Goal: Transaction & Acquisition: Download file/media

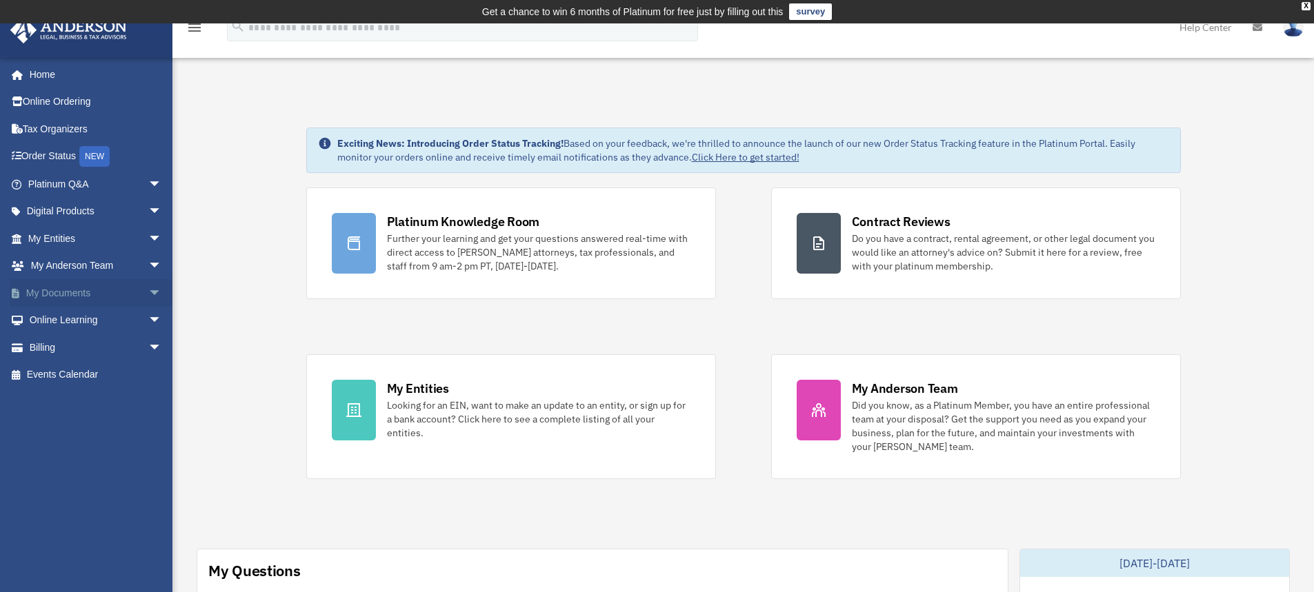
click at [148, 294] on span "arrow_drop_down" at bounding box center [162, 293] width 28 height 28
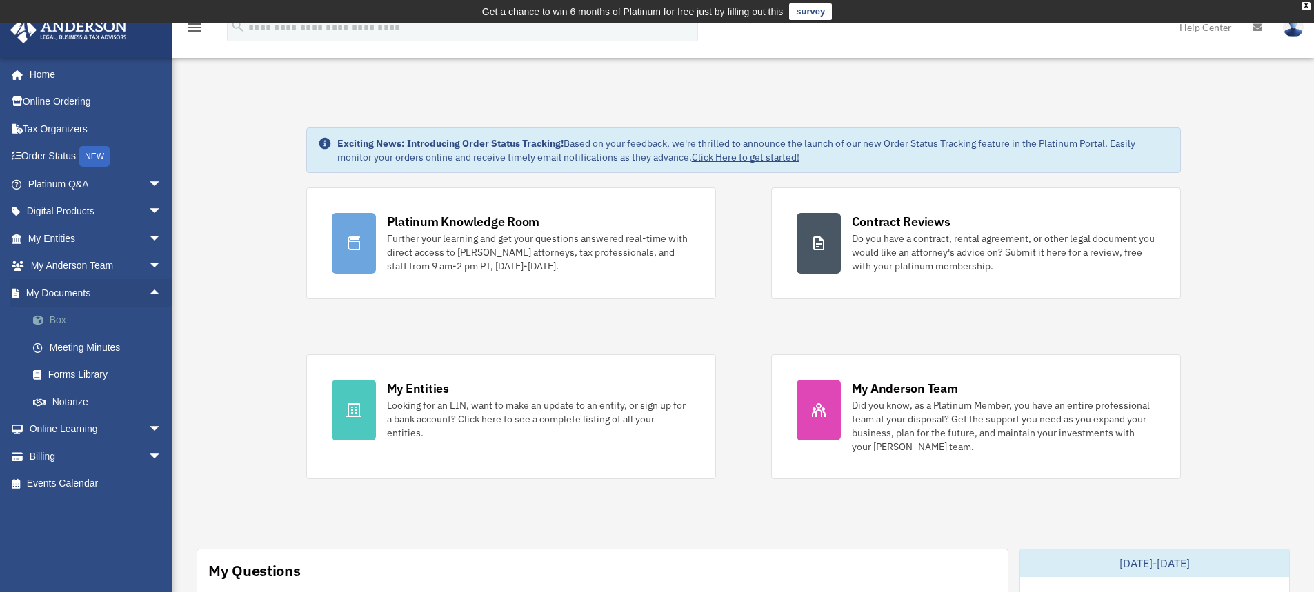
click at [90, 318] on link "Box" at bounding box center [100, 321] width 163 height 28
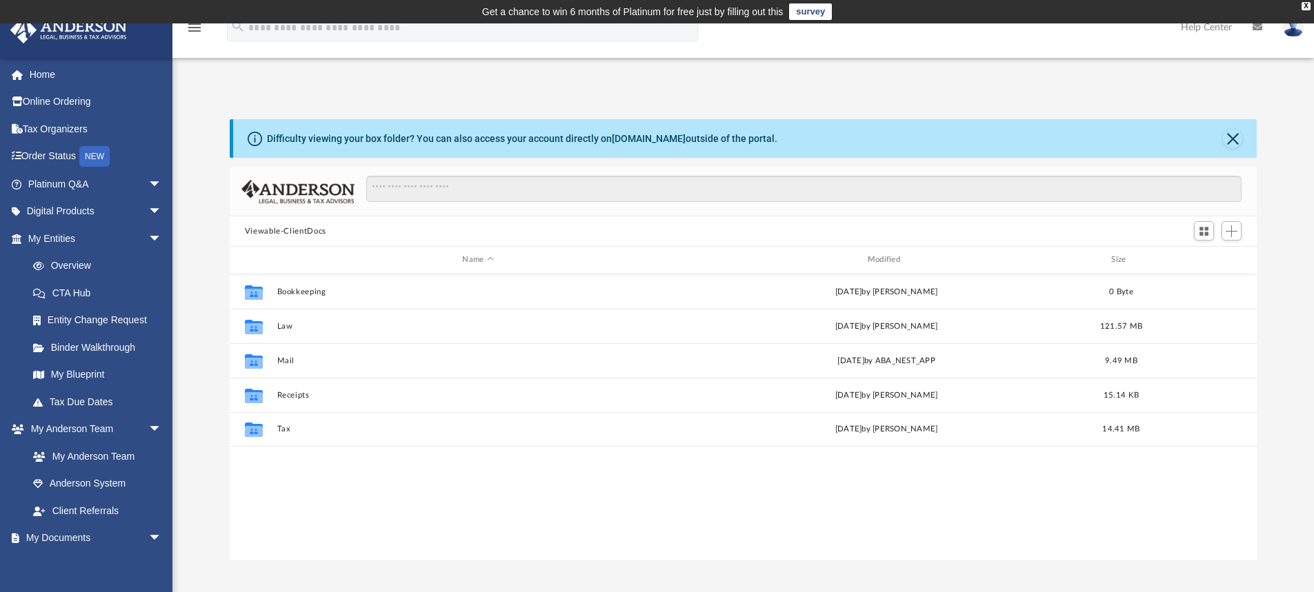
scroll to position [303, 1016]
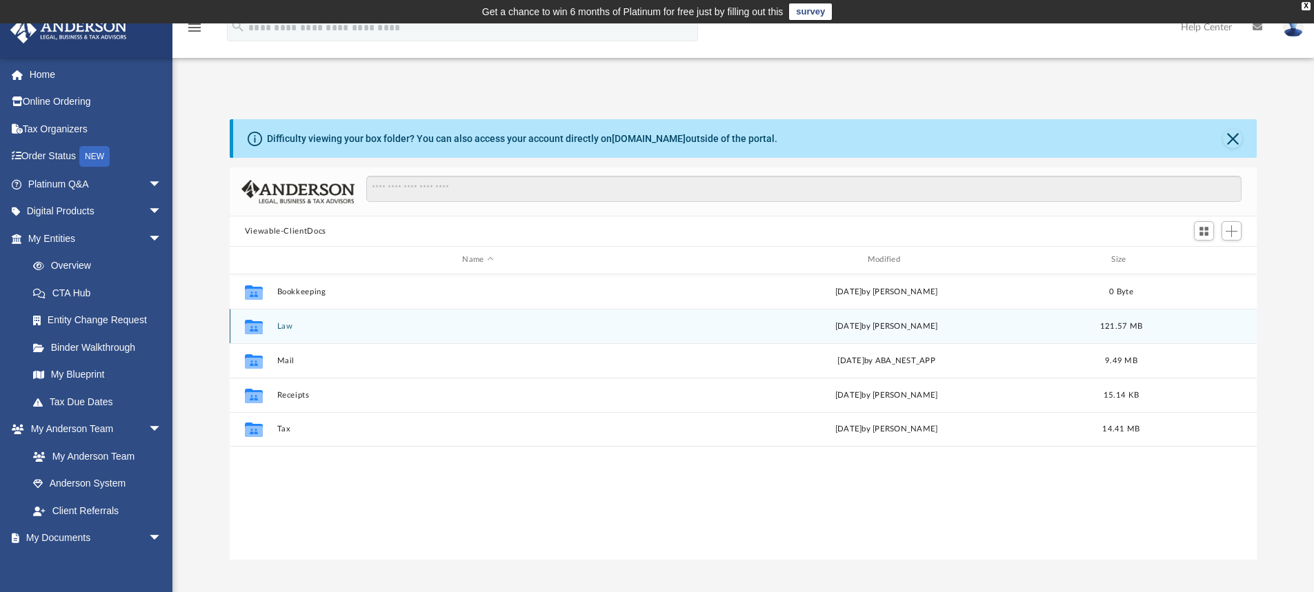
click at [288, 327] on button "Law" at bounding box center [478, 326] width 402 height 9
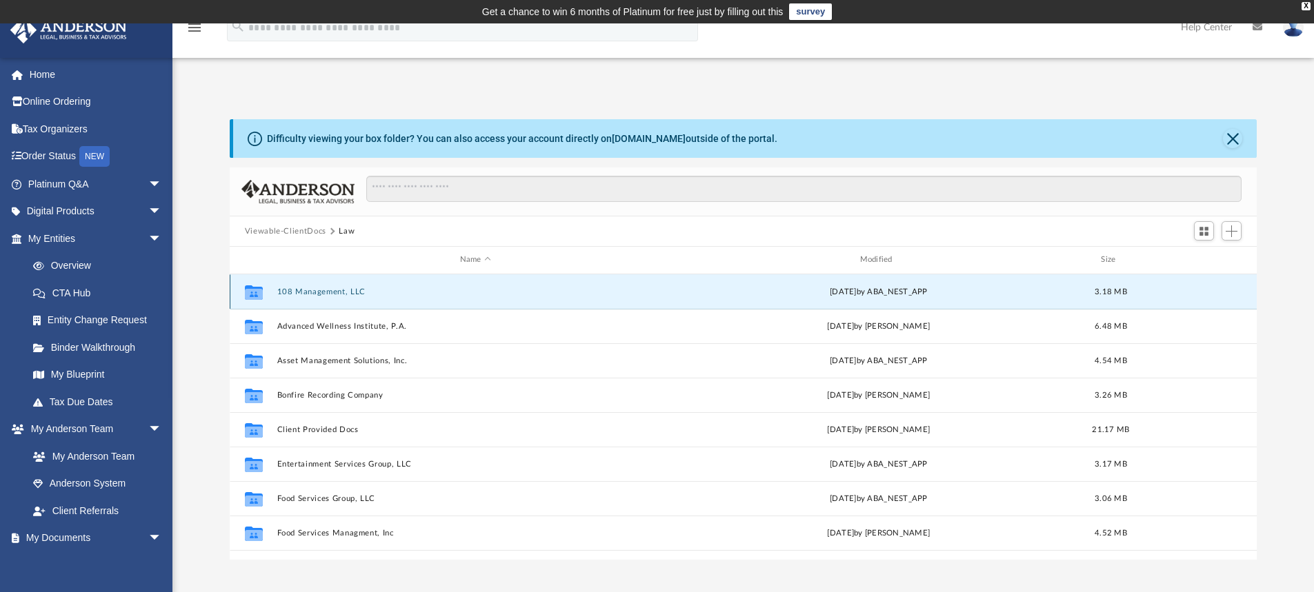
click at [316, 294] on button "108 Management, LLC" at bounding box center [475, 292] width 397 height 9
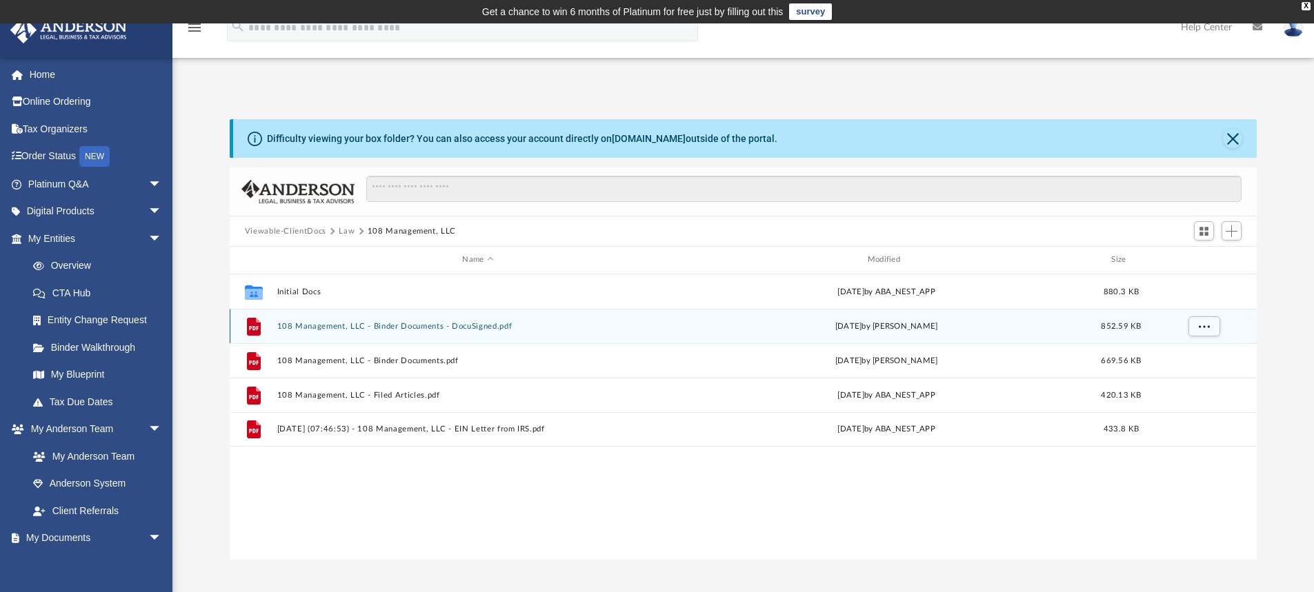
click at [320, 328] on button "108 Management, LLC - Binder Documents - DocuSigned.pdf" at bounding box center [478, 326] width 402 height 9
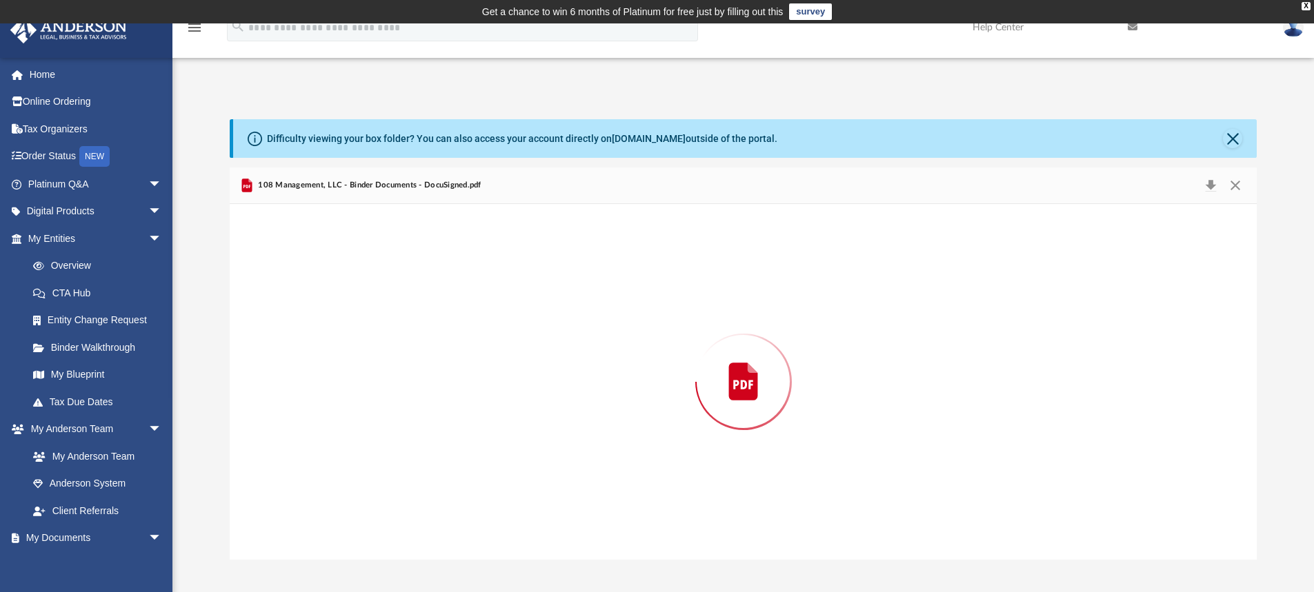
click at [320, 328] on div "Preview" at bounding box center [743, 382] width 1027 height 356
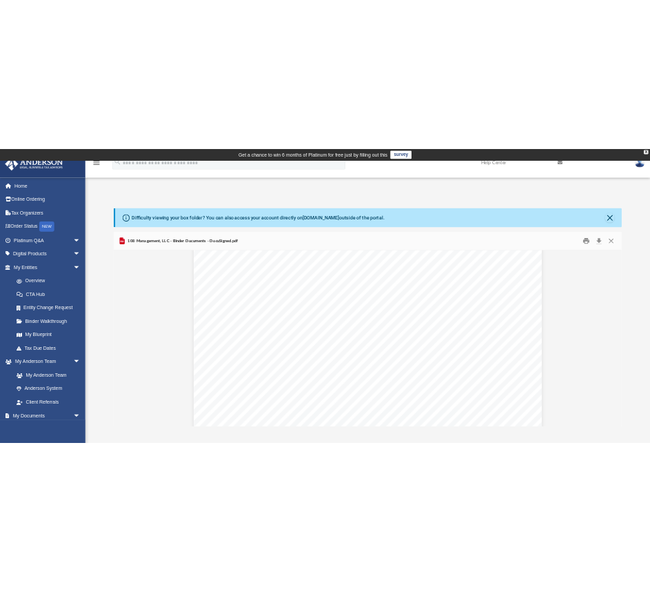
scroll to position [13584, 0]
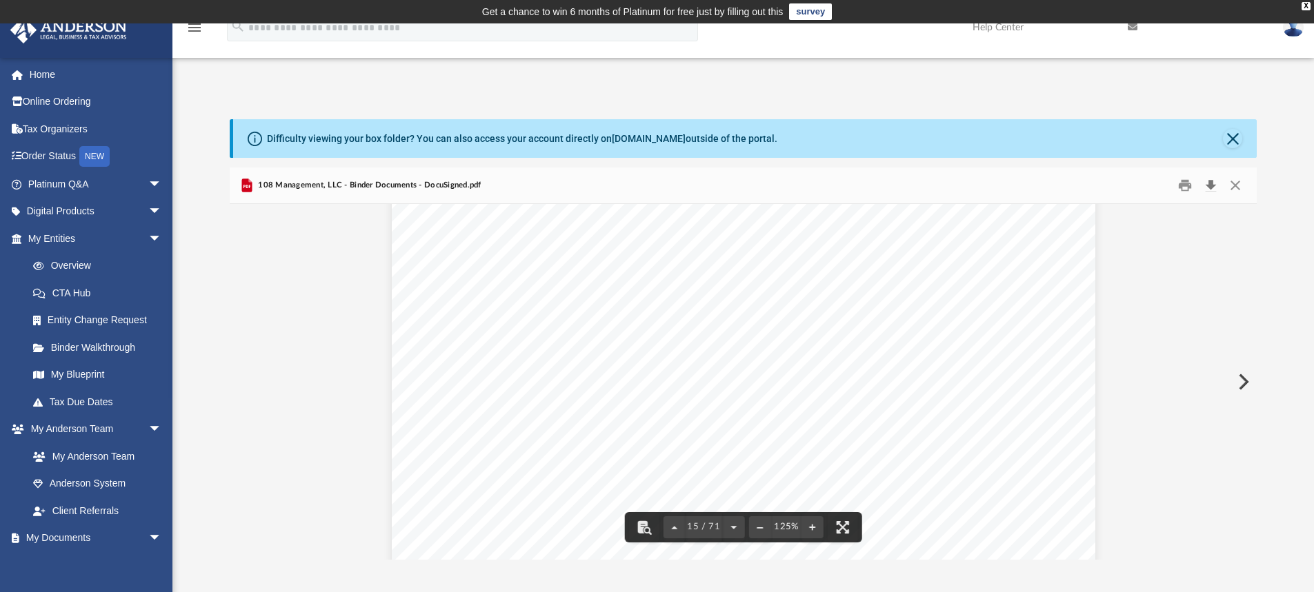
click at [1211, 189] on button "Download" at bounding box center [1210, 185] width 25 height 21
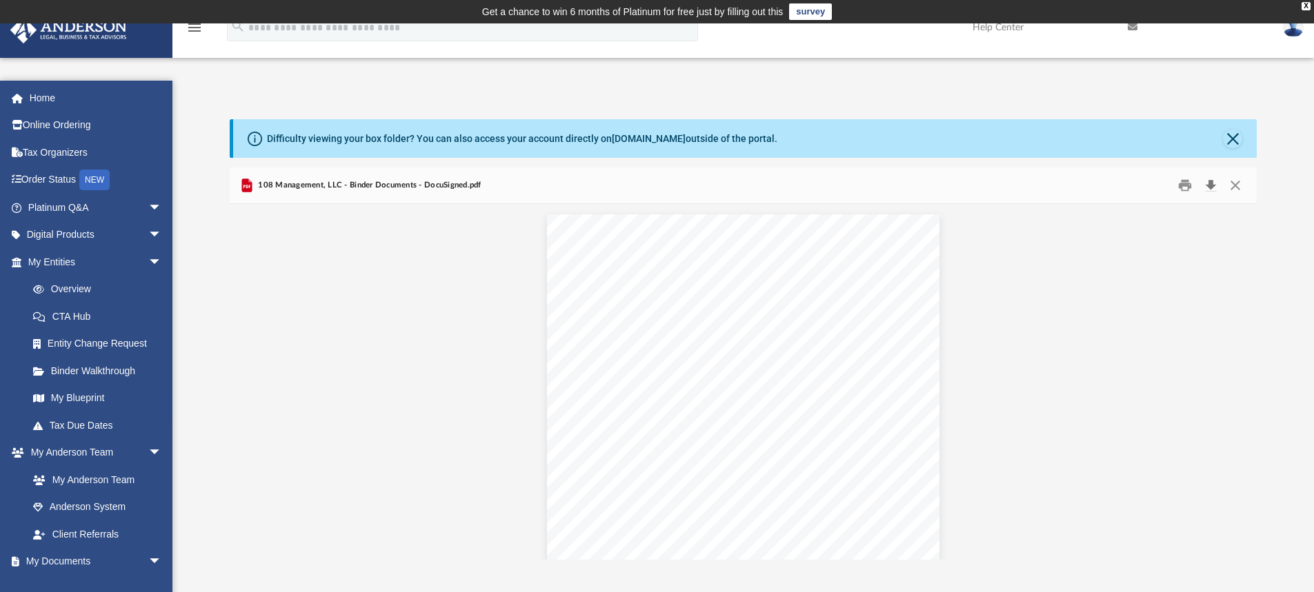
scroll to position [13032, 0]
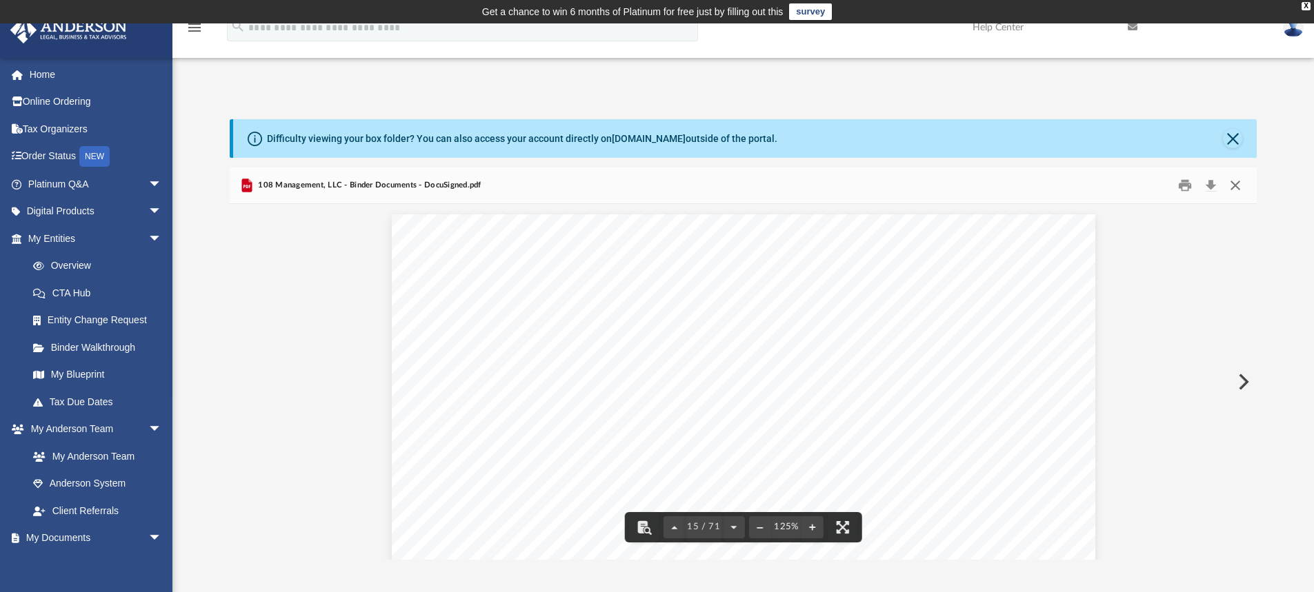
click at [1237, 185] on button "Close" at bounding box center [1235, 185] width 25 height 21
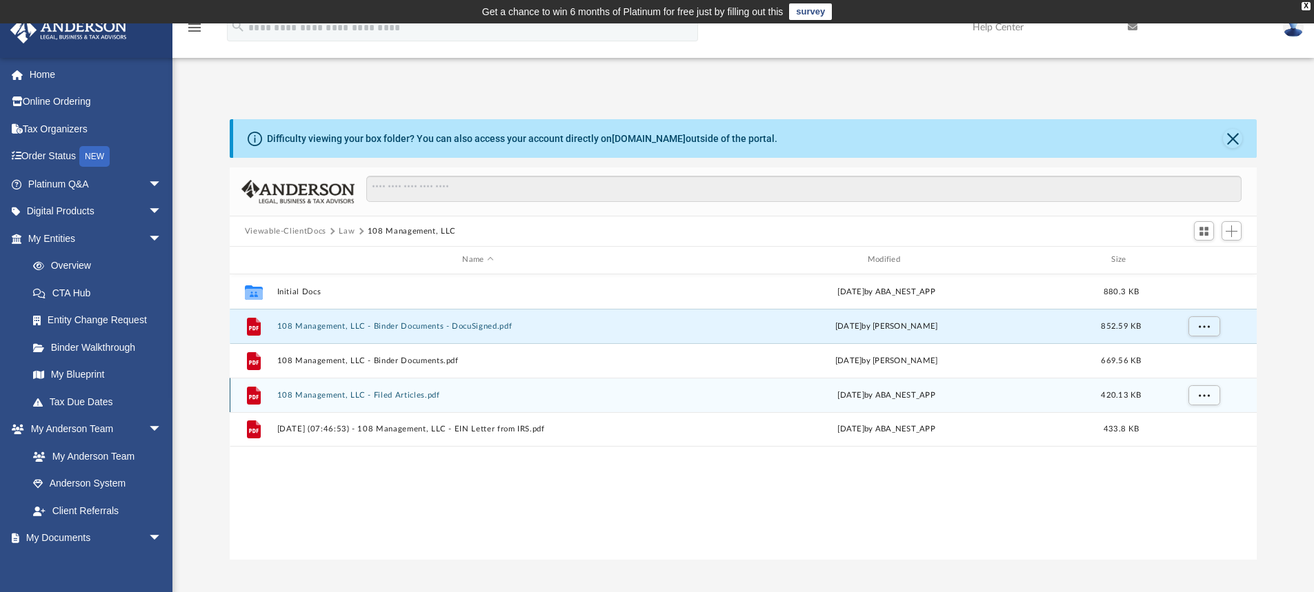
click at [401, 395] on button "108 Management, LLC - Filed Articles.pdf" at bounding box center [478, 395] width 402 height 9
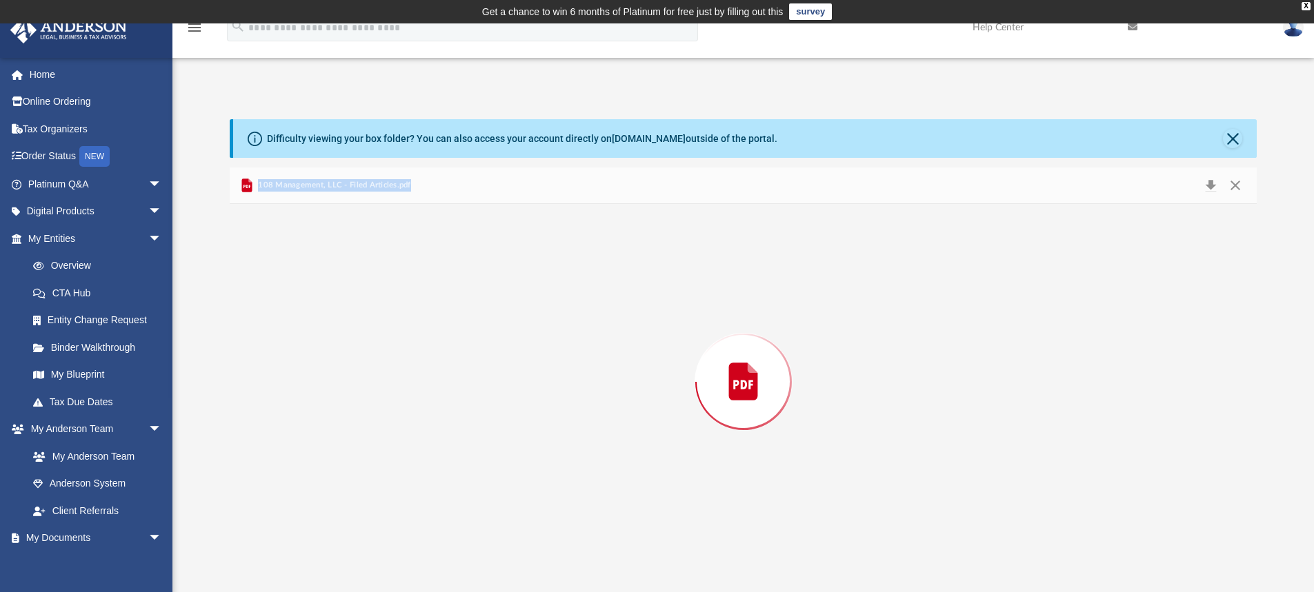
click at [401, 395] on div "Preview" at bounding box center [743, 382] width 1027 height 356
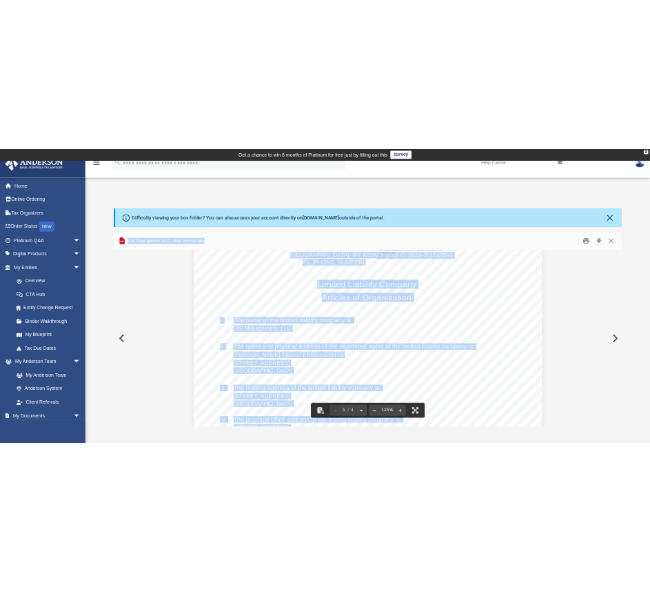
scroll to position [207, 0]
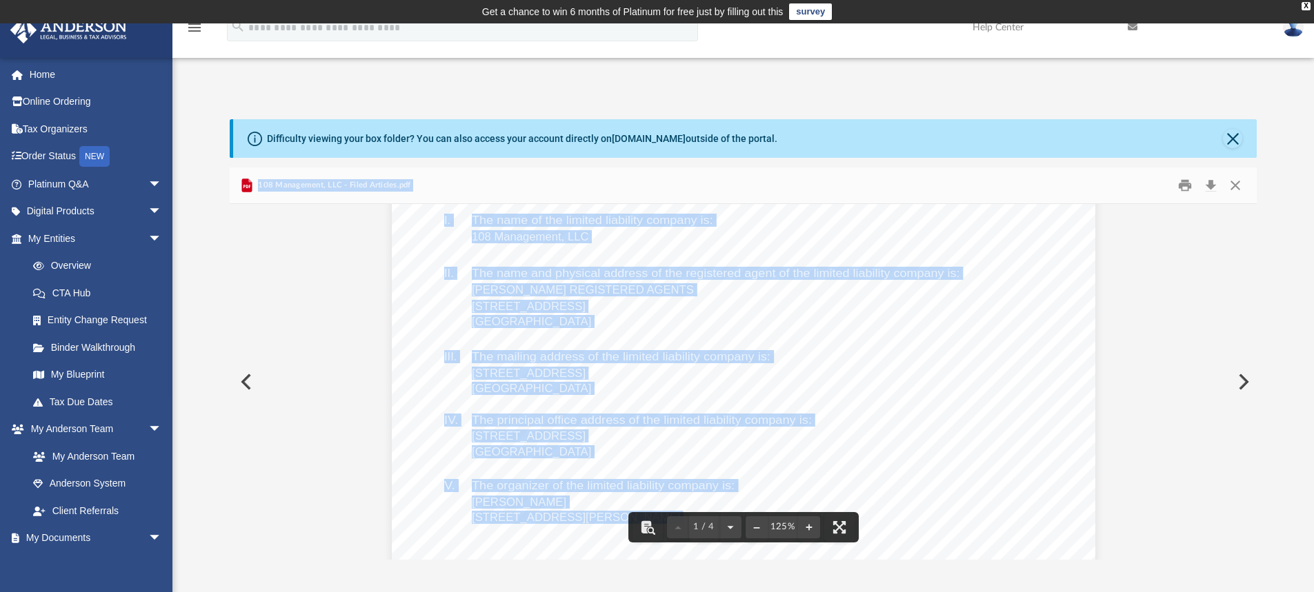
click at [1016, 319] on div "Wyoming Secretary of State Herschler Bldg East, Ste.100 & 101 Cheyenne, WY 8200…" at bounding box center [743, 463] width 703 height 910
click at [863, 372] on div "Wyoming Secretary of State Herschler Bldg East, Ste.100 & 101 Cheyenne, WY 8200…" at bounding box center [743, 463] width 703 height 910
click at [1207, 192] on button "Download" at bounding box center [1210, 185] width 25 height 21
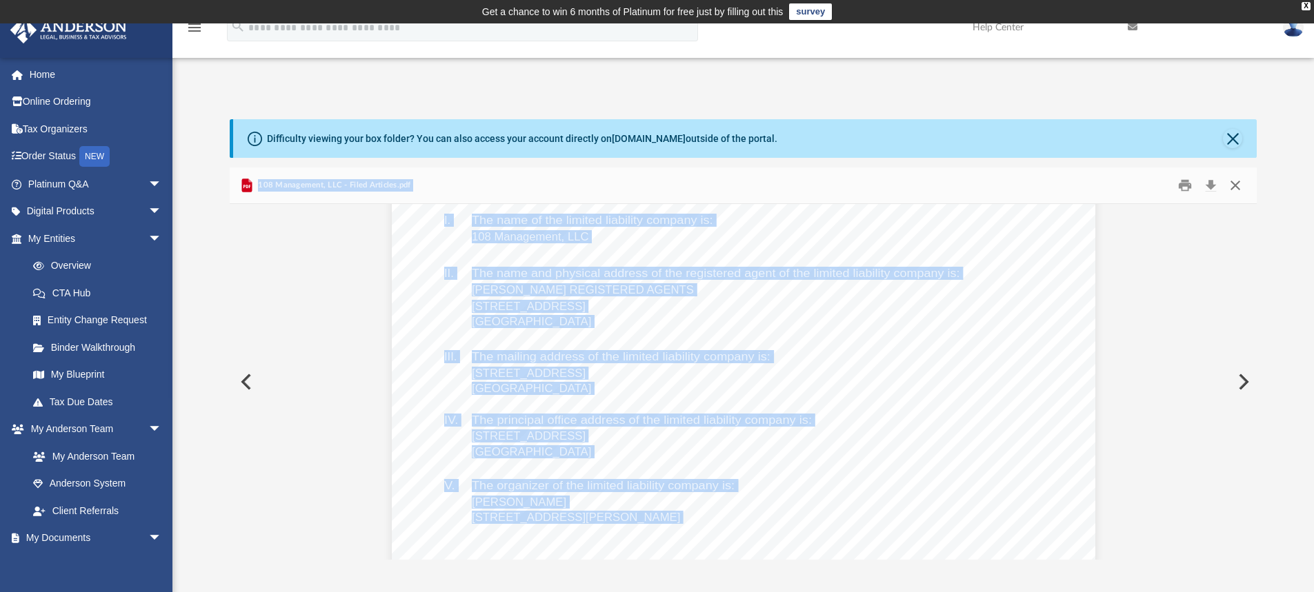
drag, startPoint x: 1238, startPoint y: 183, endPoint x: 1234, endPoint y: 172, distance: 11.8
click at [1238, 183] on button "Close" at bounding box center [1235, 185] width 25 height 21
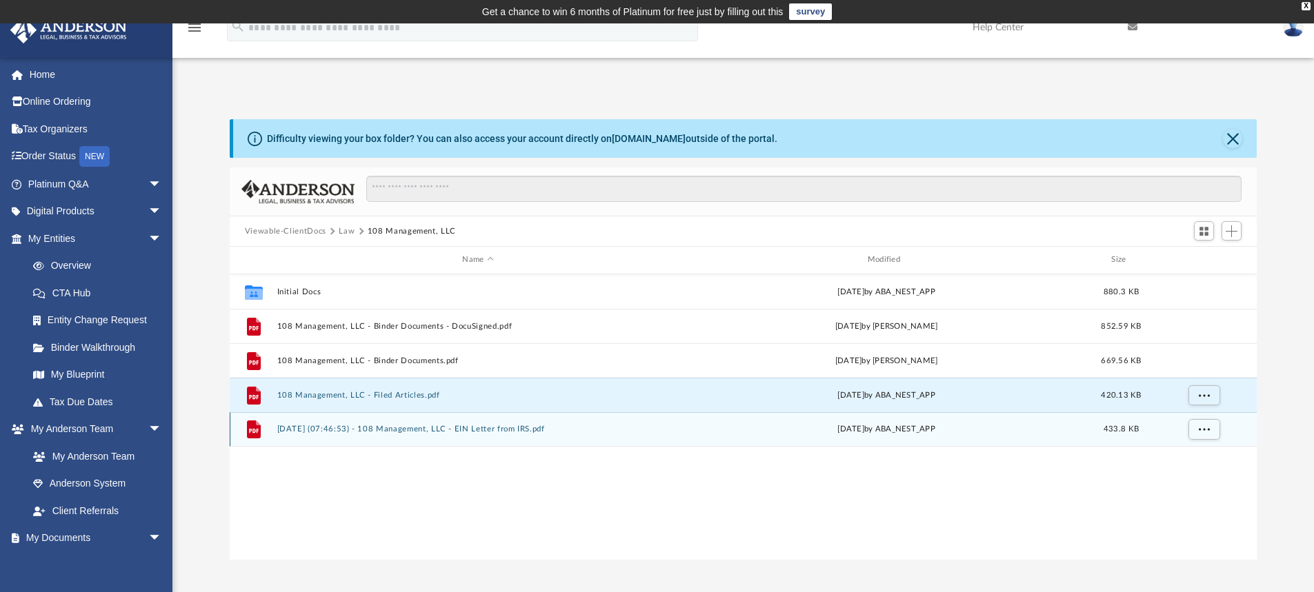
click at [534, 430] on button "2024.11.25 (07:46:53) - 108 Management, LLC - EIN Letter from IRS.pdf" at bounding box center [478, 429] width 402 height 9
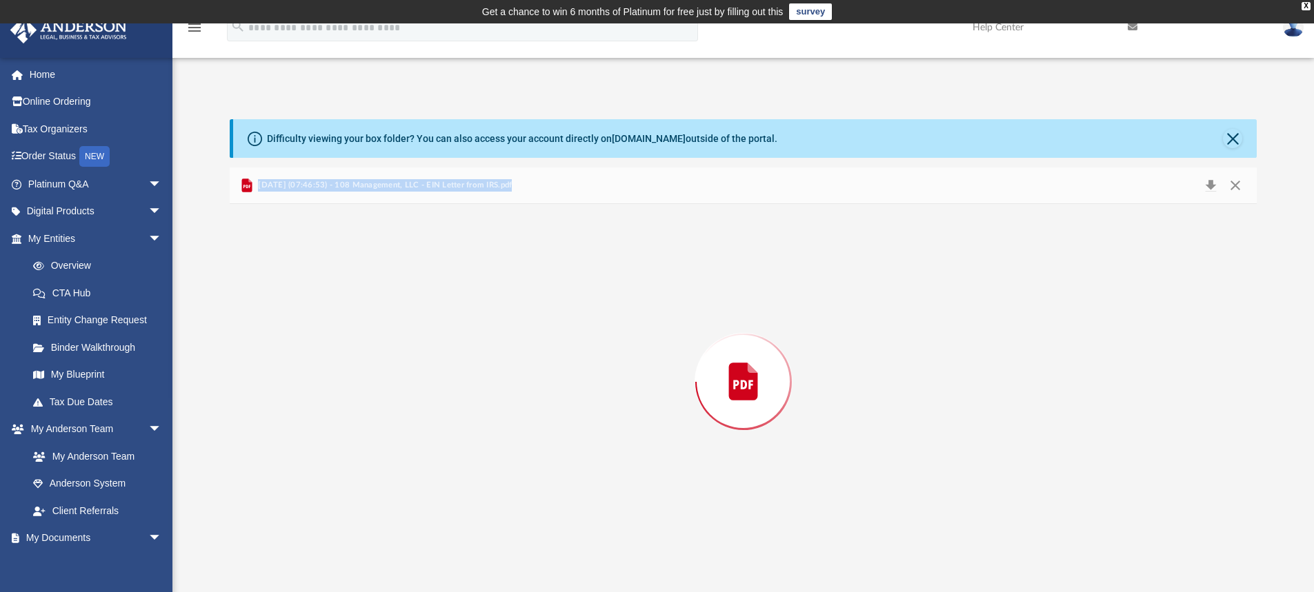
click at [534, 430] on div "Preview" at bounding box center [743, 382] width 1027 height 356
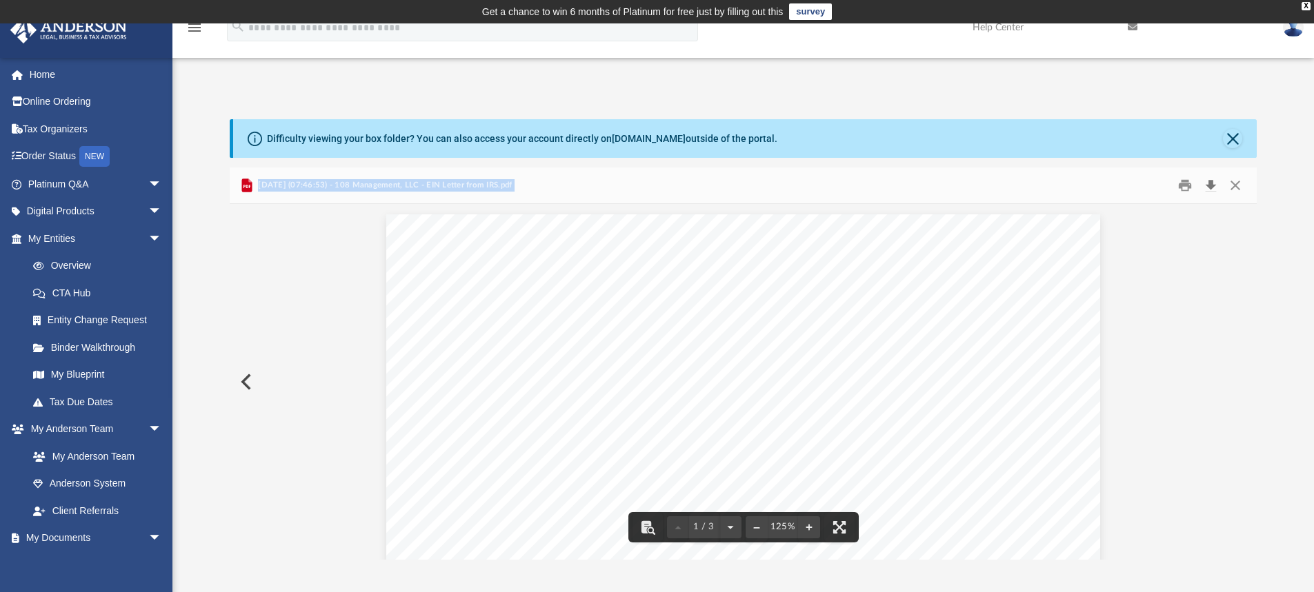
click at [1208, 187] on button "Download" at bounding box center [1210, 185] width 25 height 21
click at [1243, 187] on button "Close" at bounding box center [1235, 185] width 25 height 21
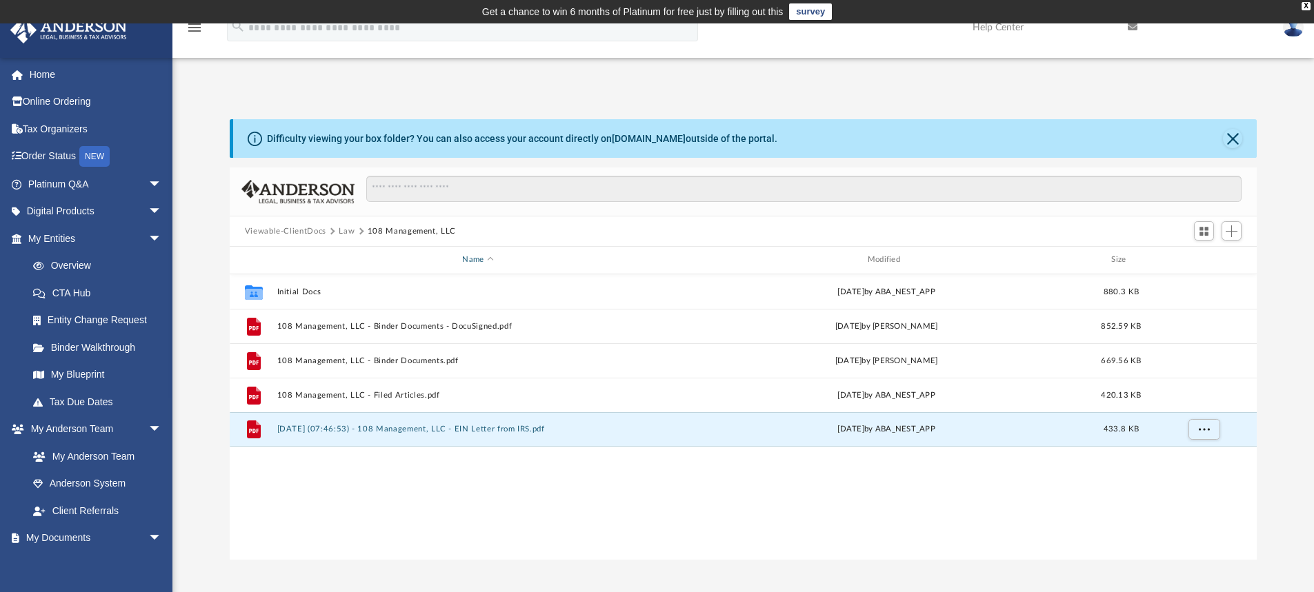
drag, startPoint x: 315, startPoint y: 228, endPoint x: 334, endPoint y: 254, distance: 33.1
click at [334, 254] on div "Viewable-ClientDocs Law 108 Management, LLC Name Modified Size Collaborated Fol…" at bounding box center [743, 364] width 1027 height 392
click at [345, 231] on button "Law" at bounding box center [347, 231] width 16 height 12
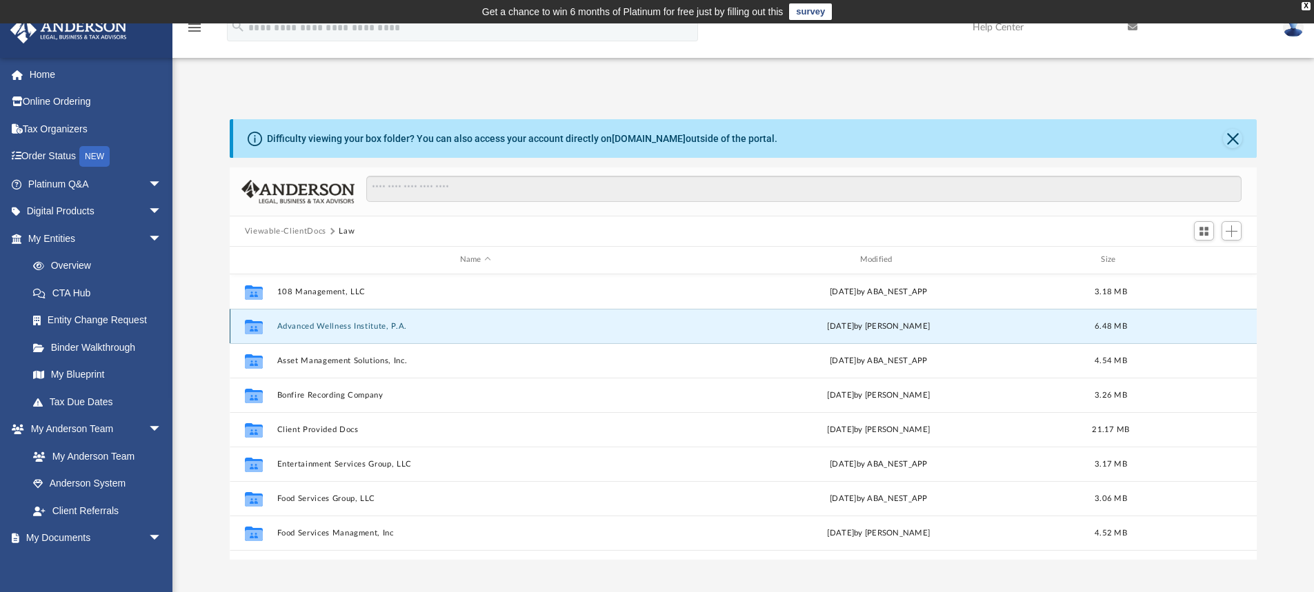
click at [319, 324] on button "Advanced Wellness Institute, P.A." at bounding box center [475, 326] width 397 height 9
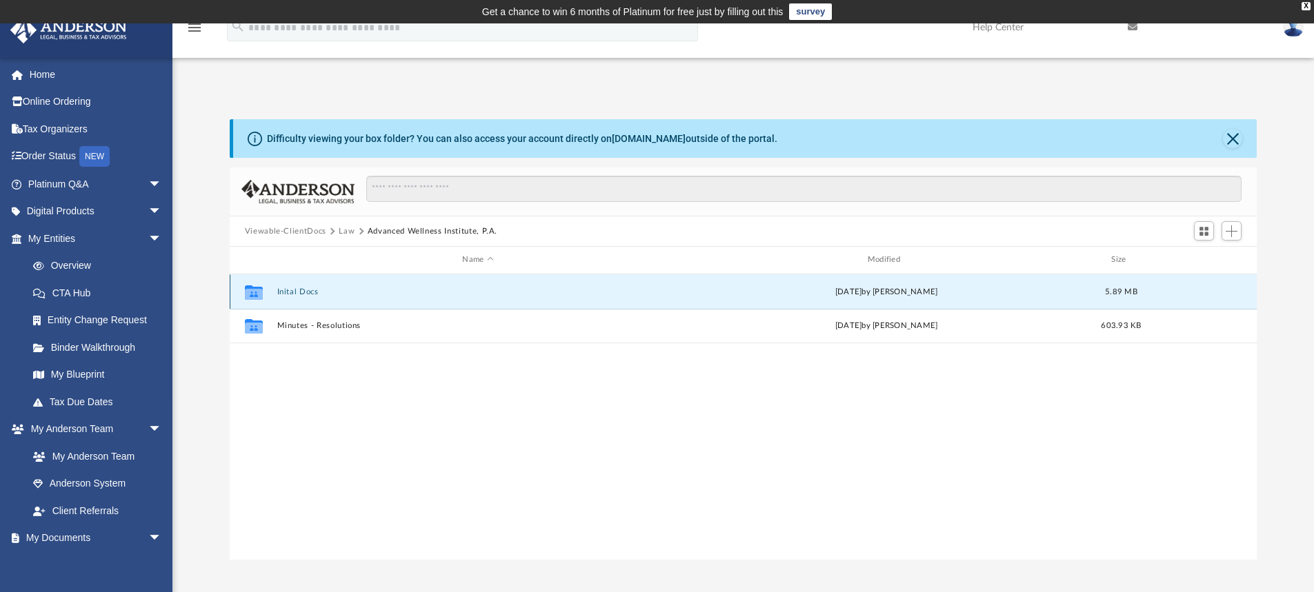
click at [290, 292] on button "Inital Docs" at bounding box center [478, 292] width 402 height 9
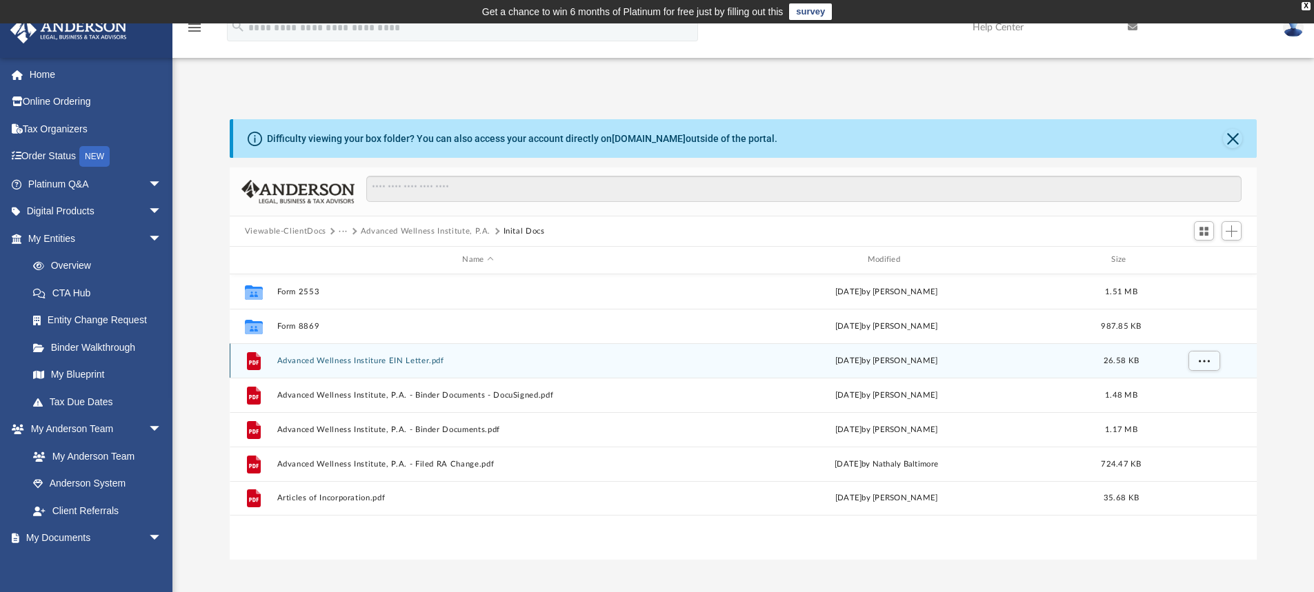
click at [333, 357] on button "Advanced Wellness Institure EIN Letter.pdf" at bounding box center [478, 360] width 402 height 9
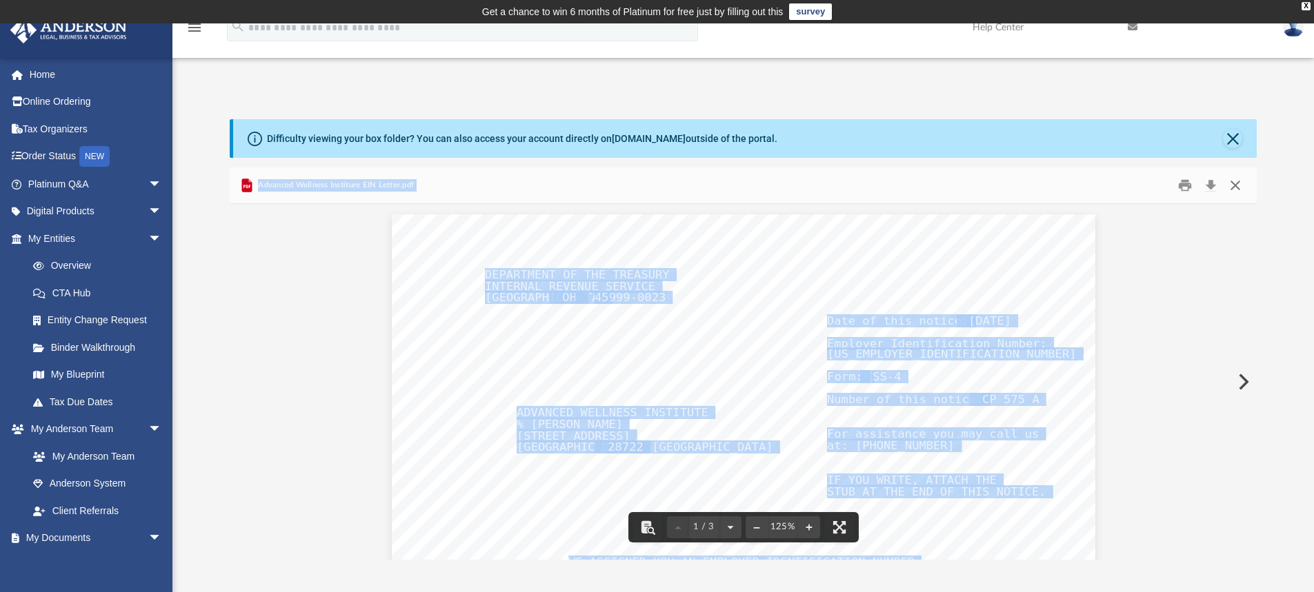
click at [1231, 185] on button "Close" at bounding box center [1235, 185] width 25 height 21
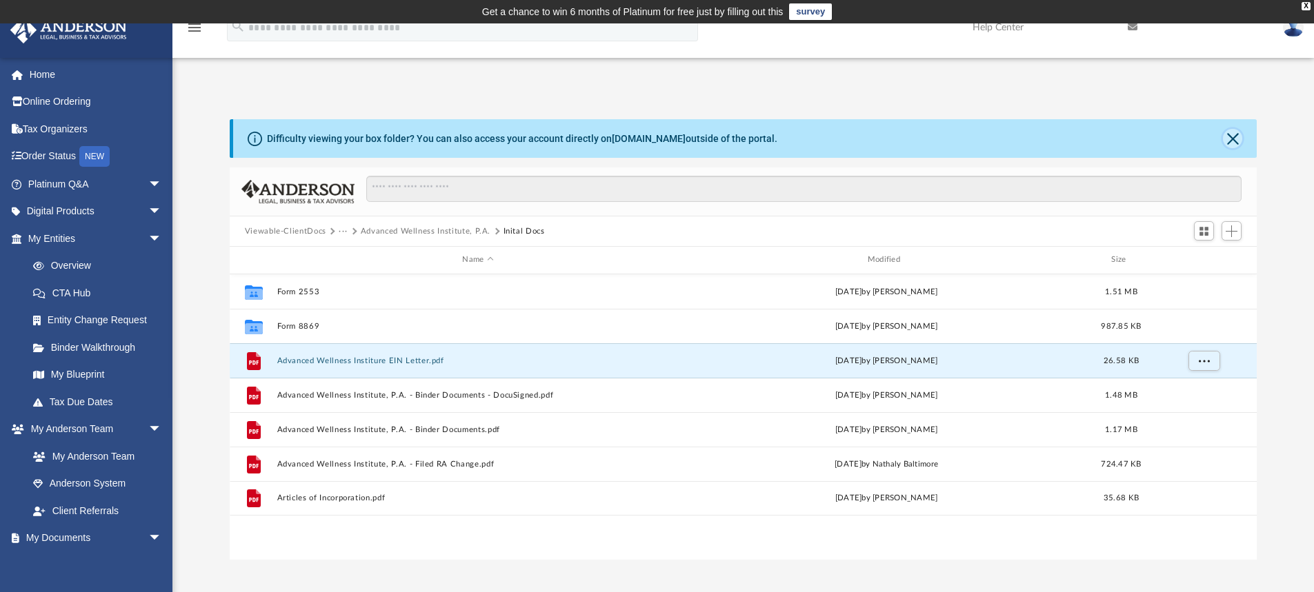
click at [1227, 137] on button "Close" at bounding box center [1232, 138] width 19 height 19
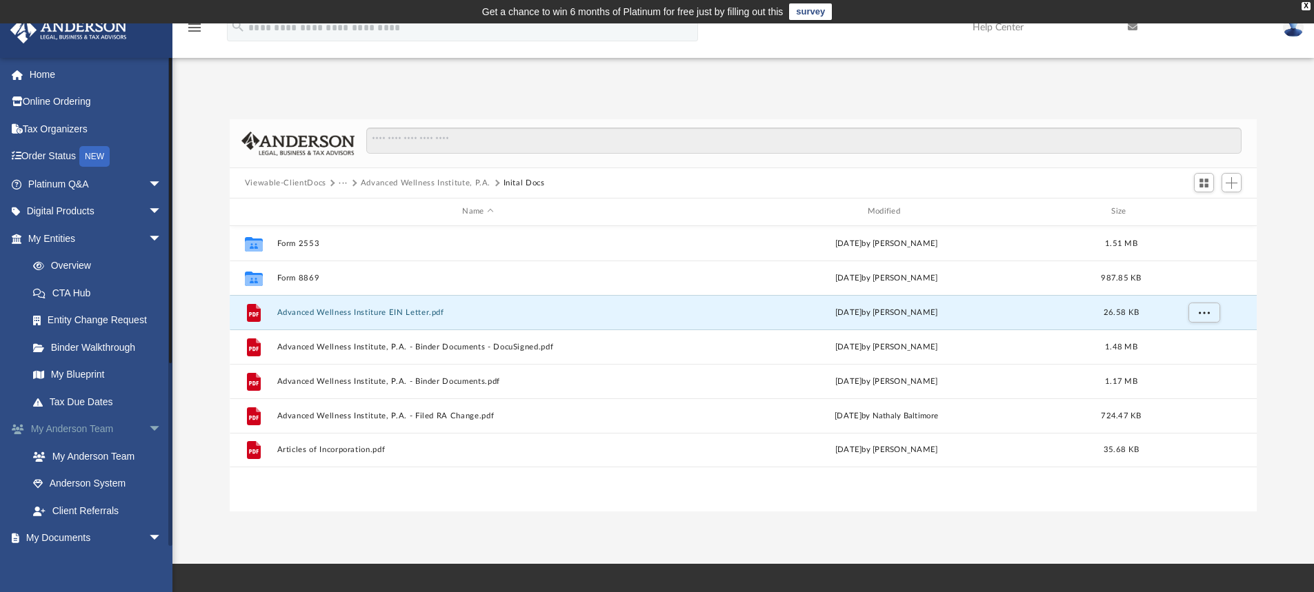
click at [148, 426] on span "arrow_drop_down" at bounding box center [162, 430] width 28 height 28
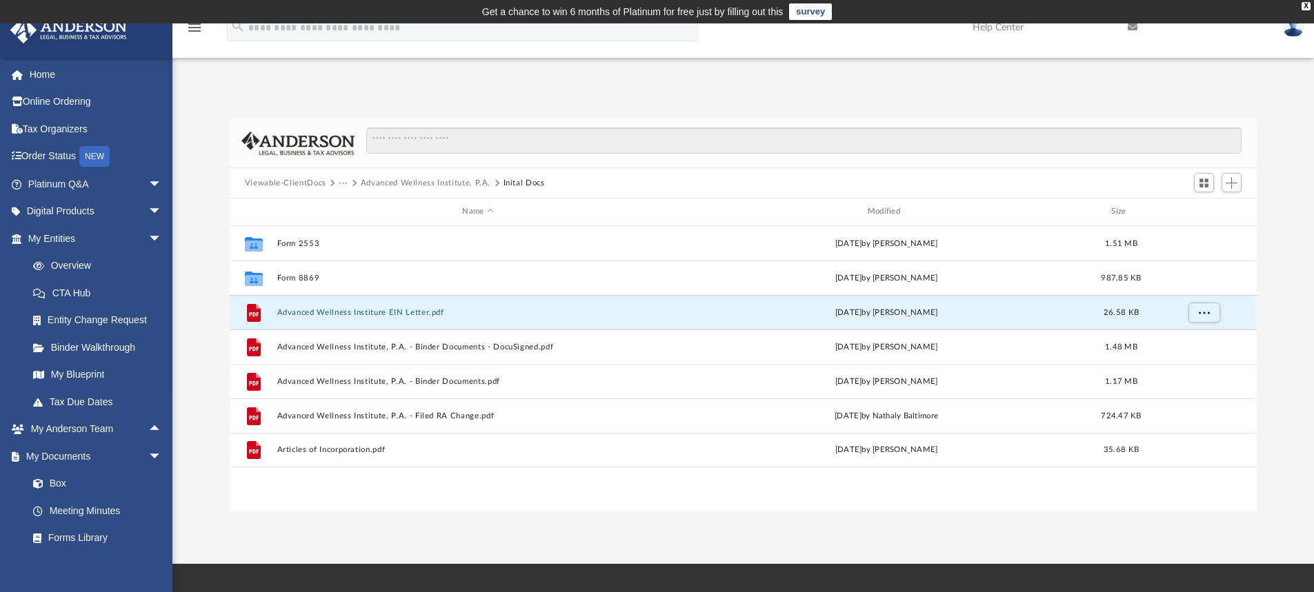
click at [299, 184] on button "Viewable-ClientDocs" at bounding box center [285, 183] width 81 height 12
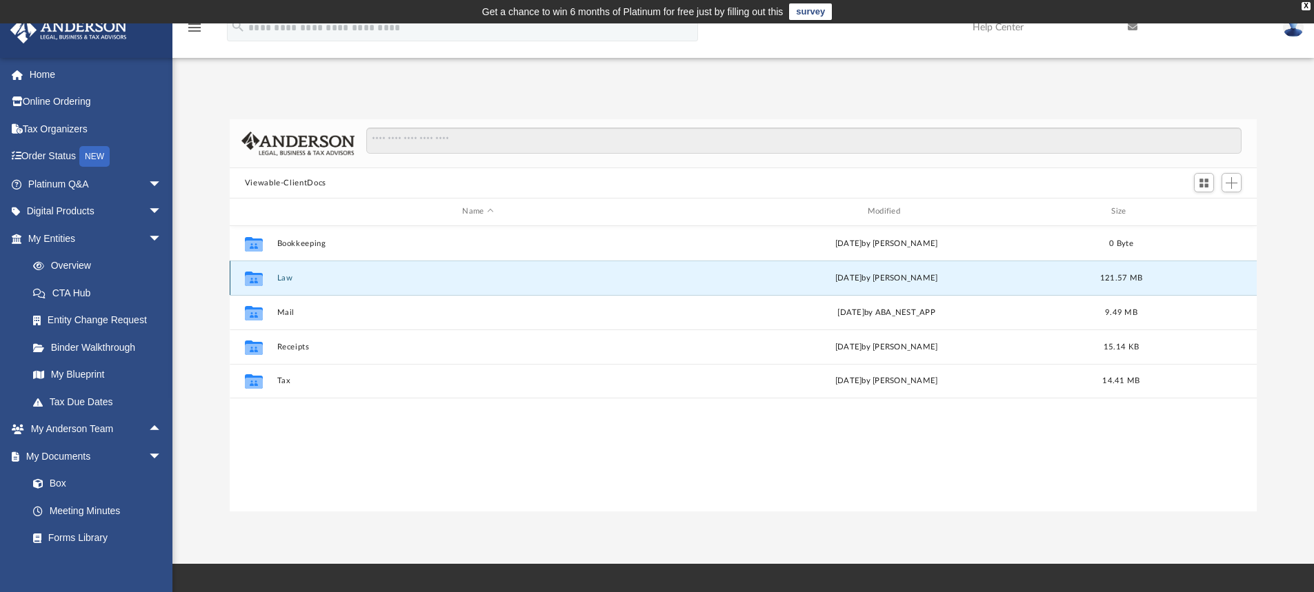
click at [283, 277] on button "Law" at bounding box center [478, 278] width 402 height 9
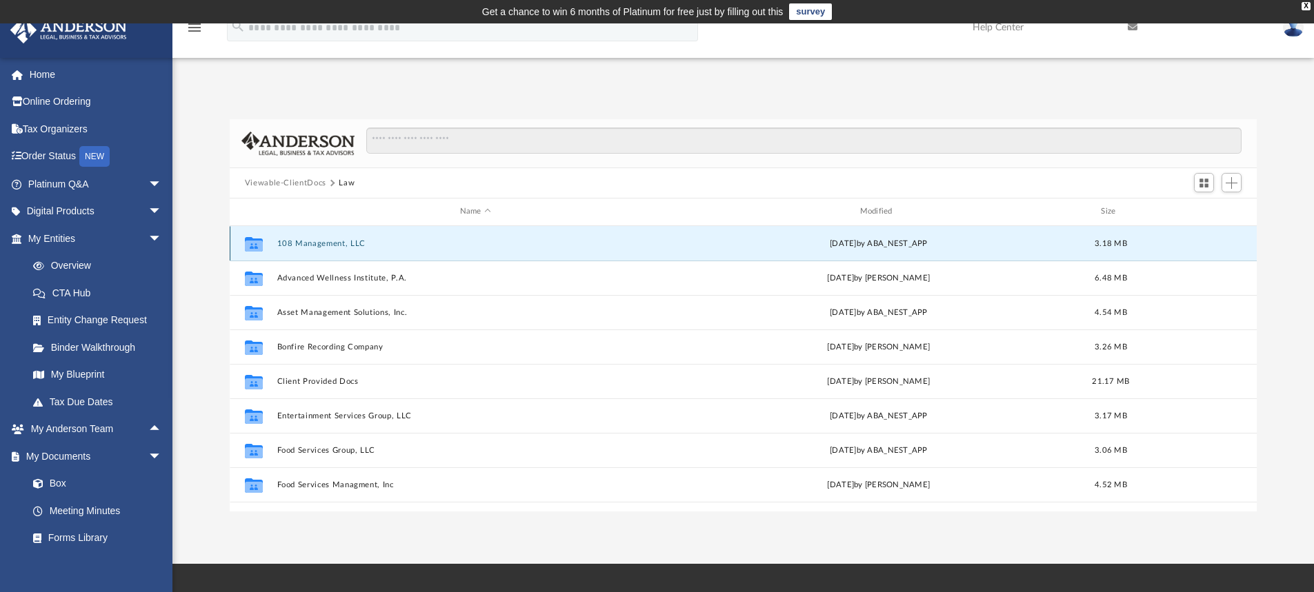
click at [330, 243] on button "108 Management, LLC" at bounding box center [475, 243] width 397 height 9
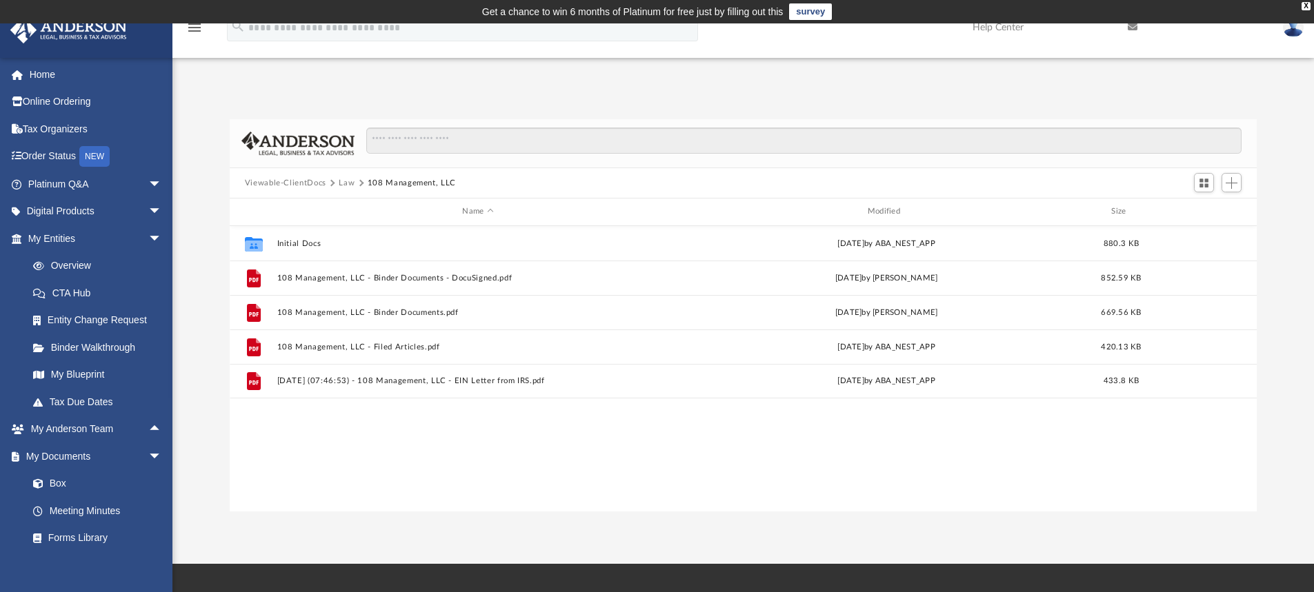
click at [350, 184] on button "Law" at bounding box center [347, 183] width 16 height 12
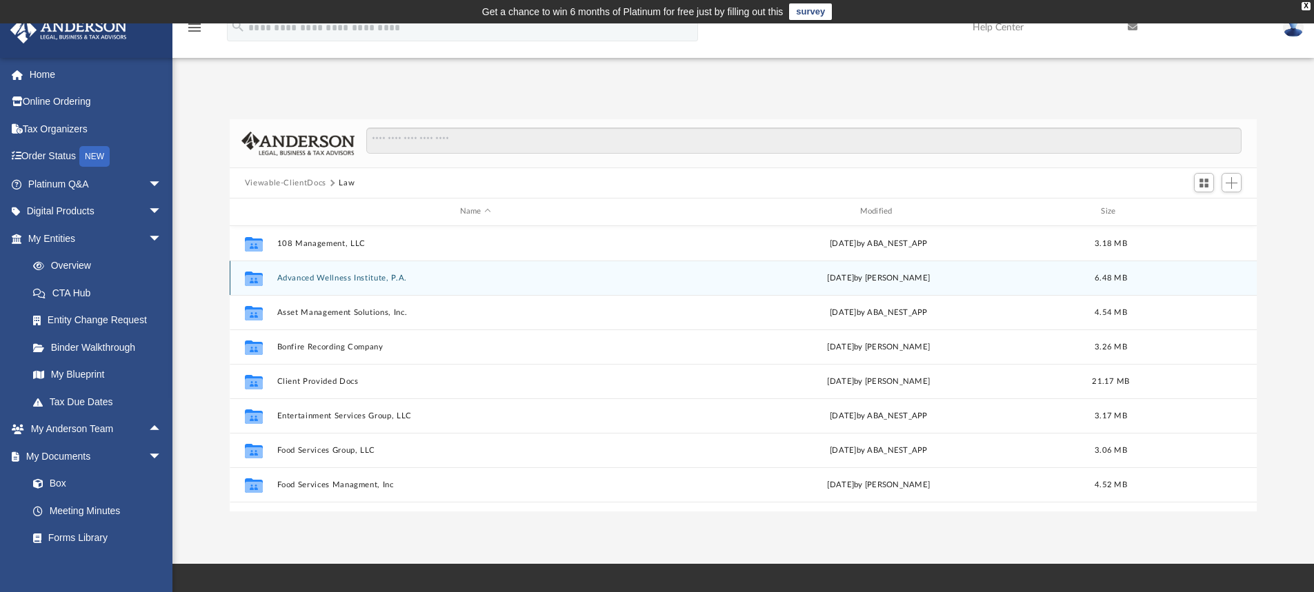
click at [321, 278] on button "Advanced Wellness Institute, P.A." at bounding box center [475, 278] width 397 height 9
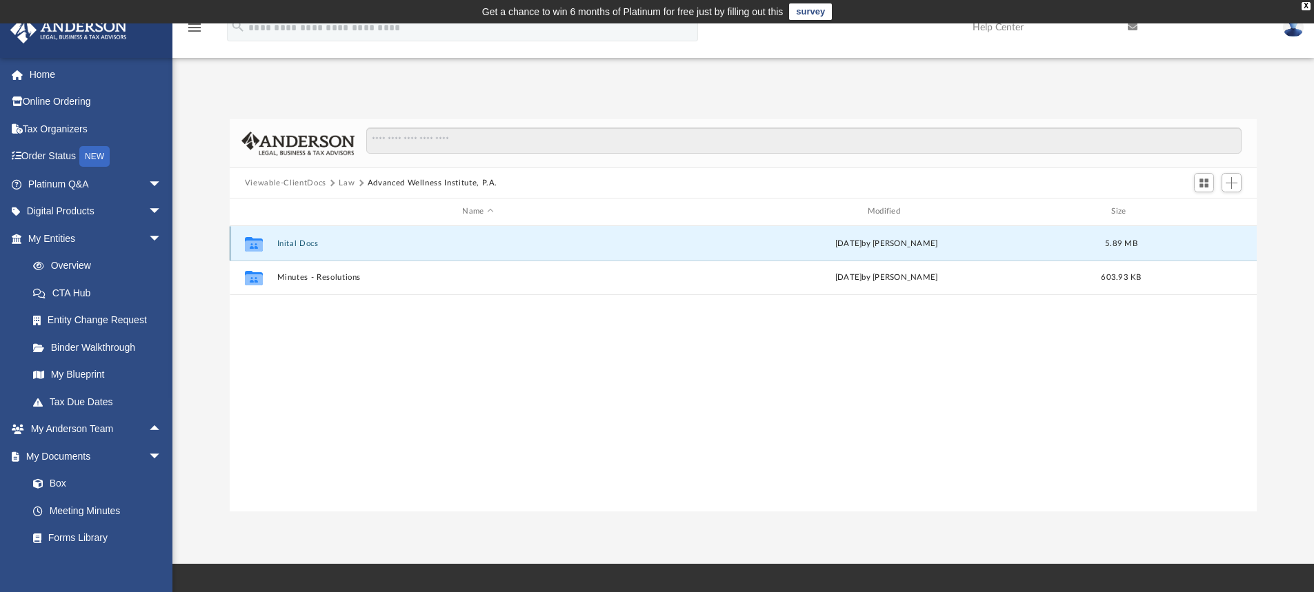
click at [304, 247] on button "Inital Docs" at bounding box center [478, 243] width 402 height 9
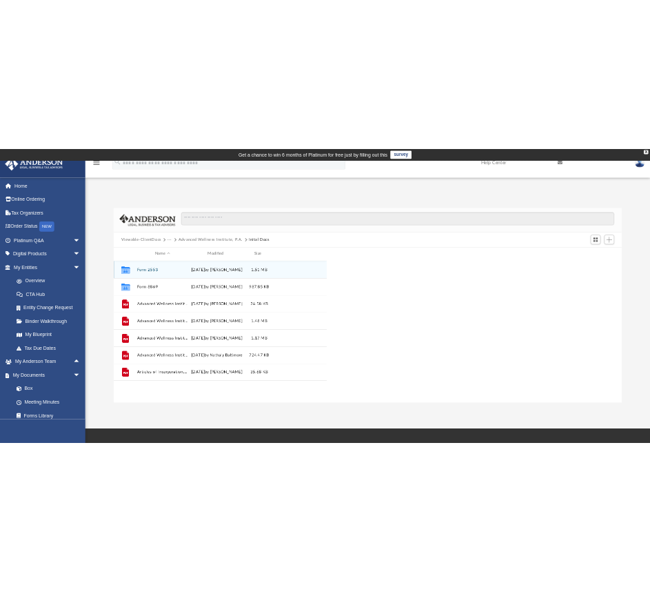
scroll to position [303, 419]
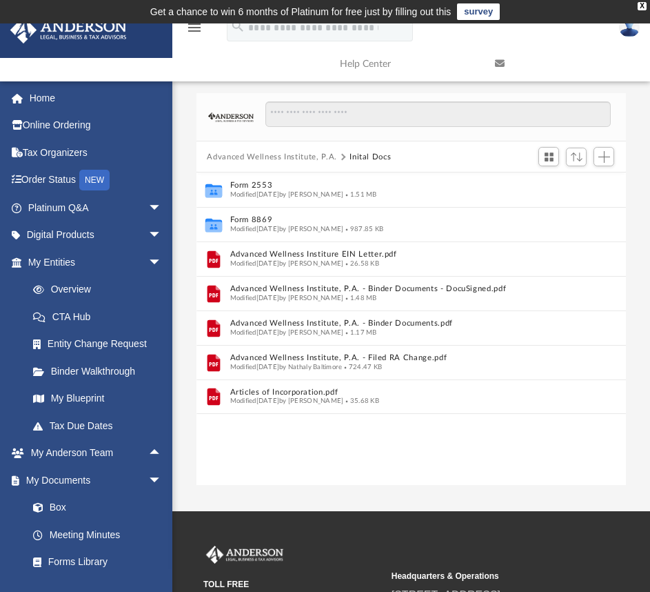
click at [322, 159] on button "Advanced Wellness Institute, P.A." at bounding box center [272, 157] width 130 height 12
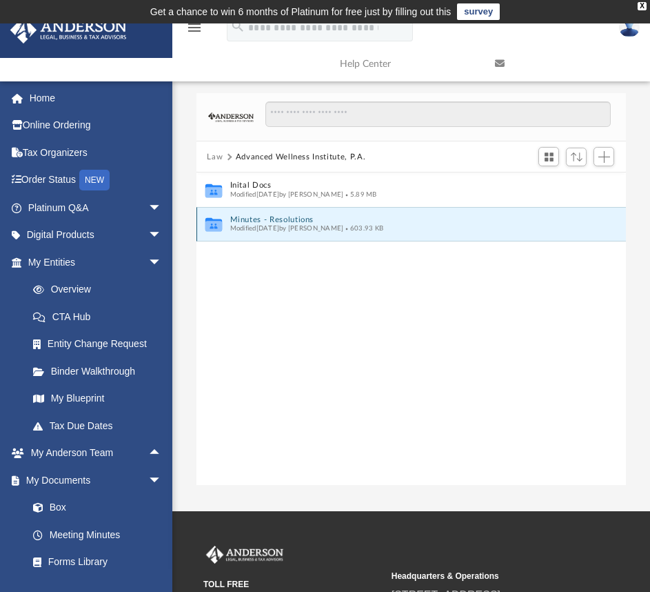
click at [257, 219] on button "Minutes - Resolutions" at bounding box center [402, 219] width 345 height 9
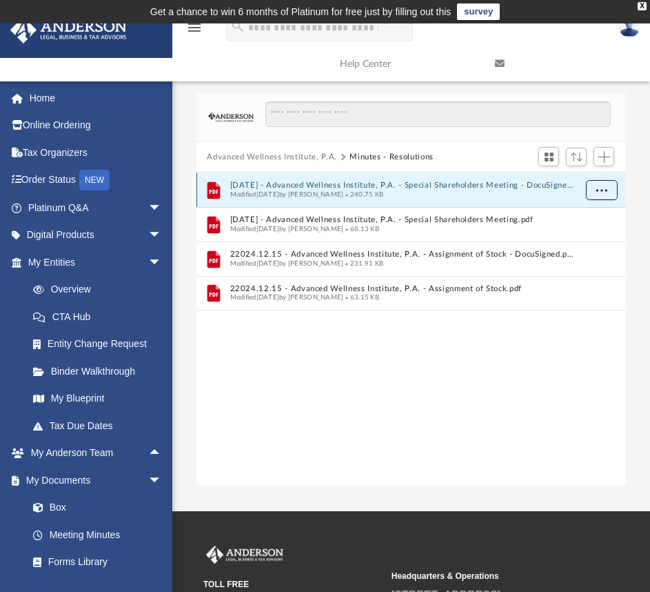
click at [601, 184] on button "More options" at bounding box center [601, 190] width 32 height 21
click at [591, 241] on li "Download" at bounding box center [589, 239] width 40 height 14
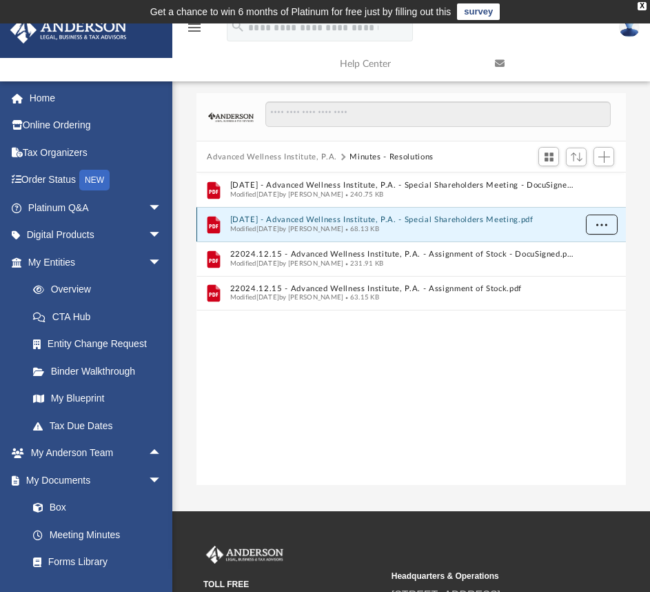
click at [603, 221] on span "More options" at bounding box center [601, 225] width 11 height 8
click at [592, 268] on li "Download" at bounding box center [589, 274] width 40 height 14
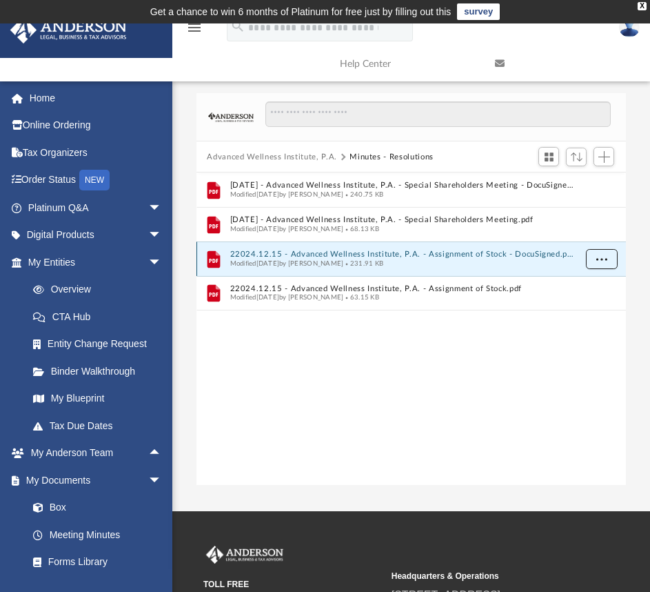
click at [603, 263] on button "More options" at bounding box center [601, 259] width 32 height 21
click at [590, 303] on li "Download" at bounding box center [589, 308] width 40 height 14
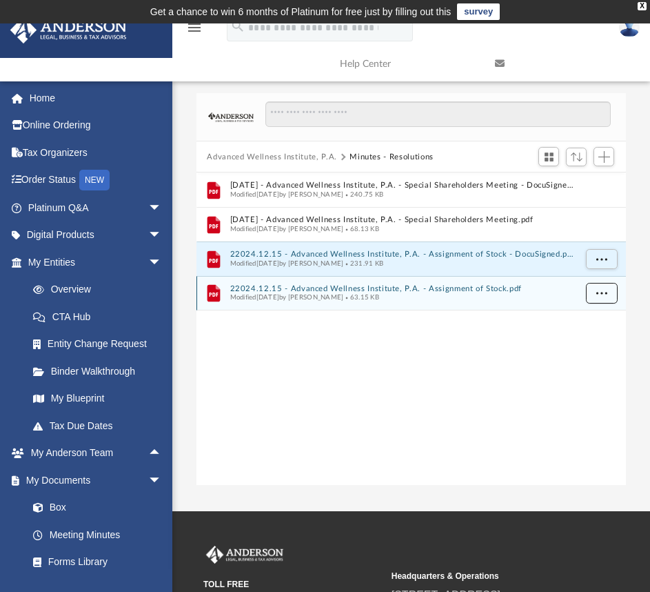
click at [600, 295] on span "More options" at bounding box center [601, 293] width 11 height 8
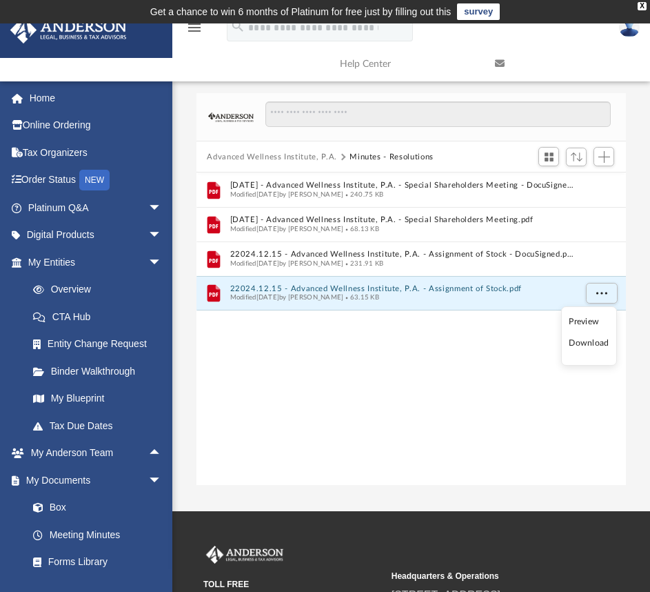
click at [590, 346] on li "Download" at bounding box center [589, 343] width 40 height 14
click at [294, 155] on button "Advanced Wellness Institute, P.A." at bounding box center [272, 157] width 130 height 12
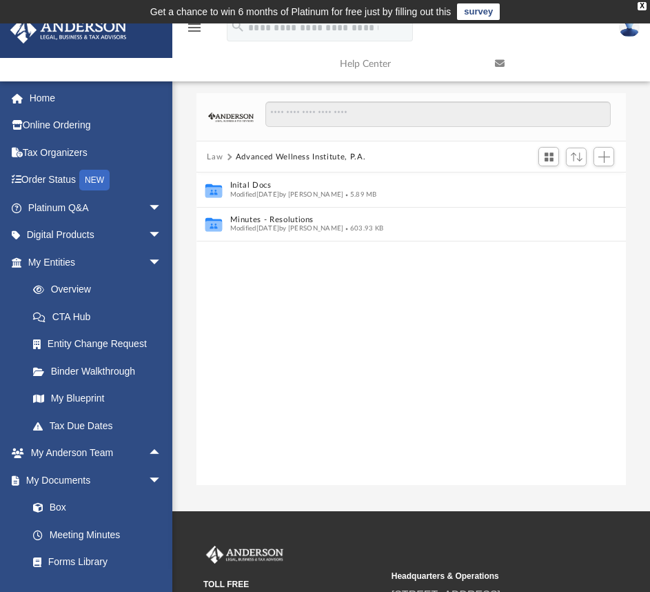
click at [219, 158] on button "Law" at bounding box center [215, 157] width 16 height 12
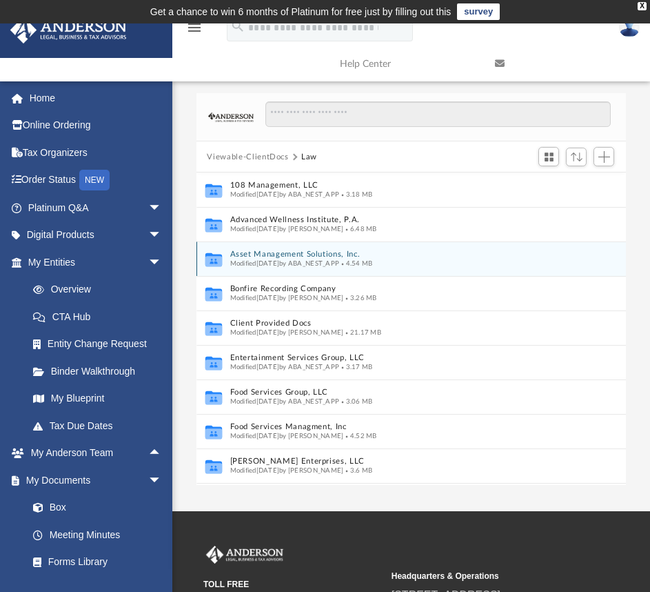
click at [260, 253] on button "Asset Management Solutions, Inc." at bounding box center [397, 254] width 334 height 9
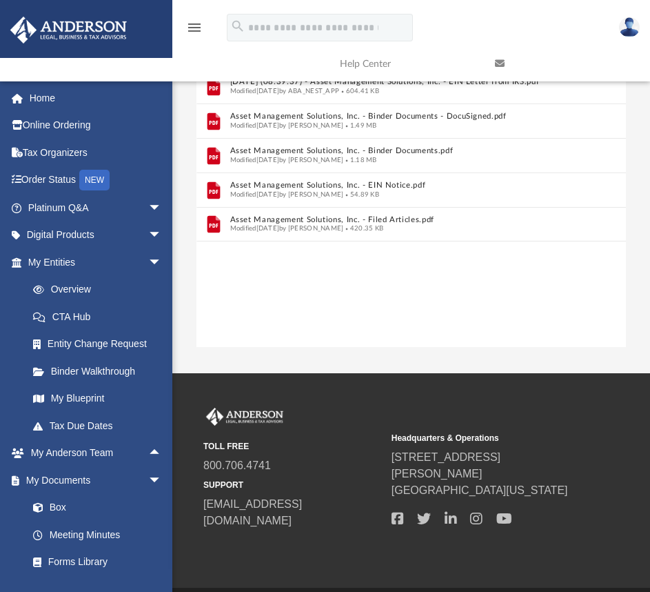
scroll to position [0, 0]
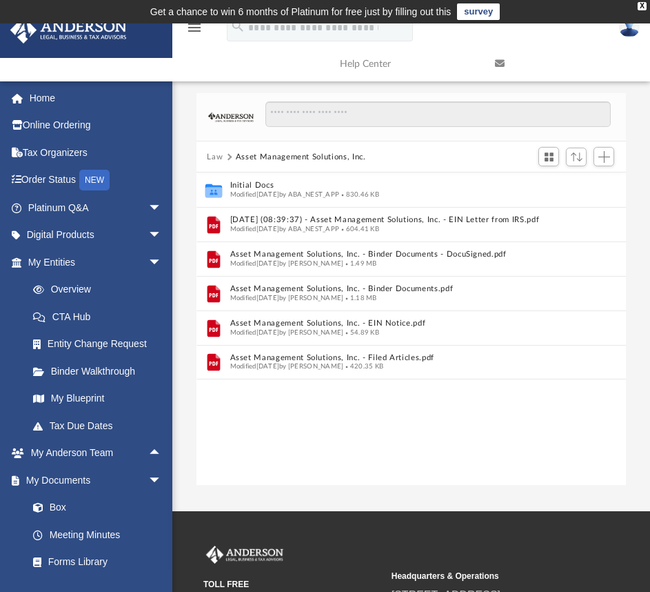
click at [214, 157] on button "Law" at bounding box center [215, 157] width 16 height 12
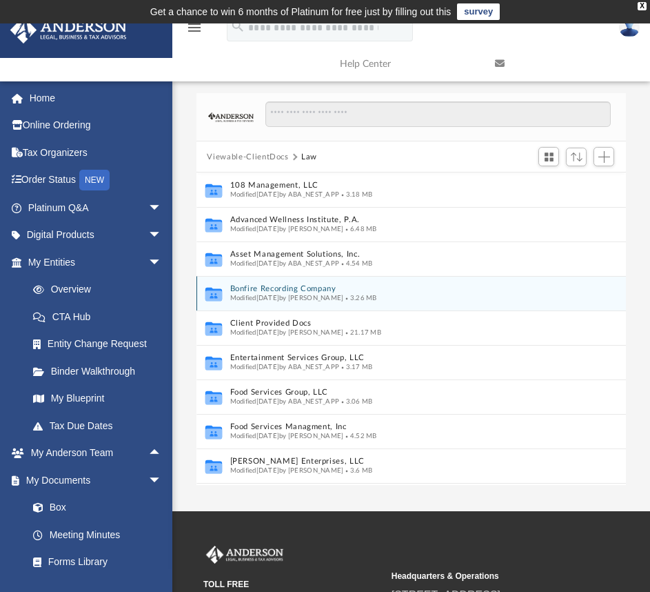
click at [256, 288] on button "Bonfire Recording Company" at bounding box center [397, 289] width 334 height 9
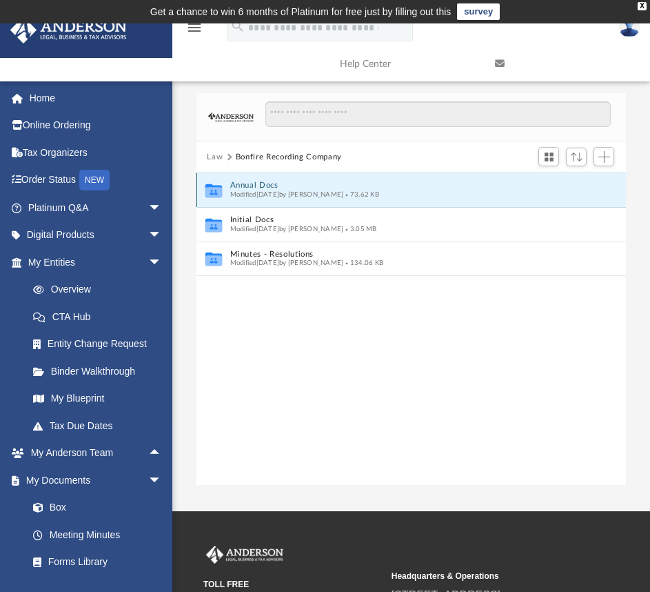
click at [252, 188] on button "Annual Docs" at bounding box center [402, 185] width 345 height 9
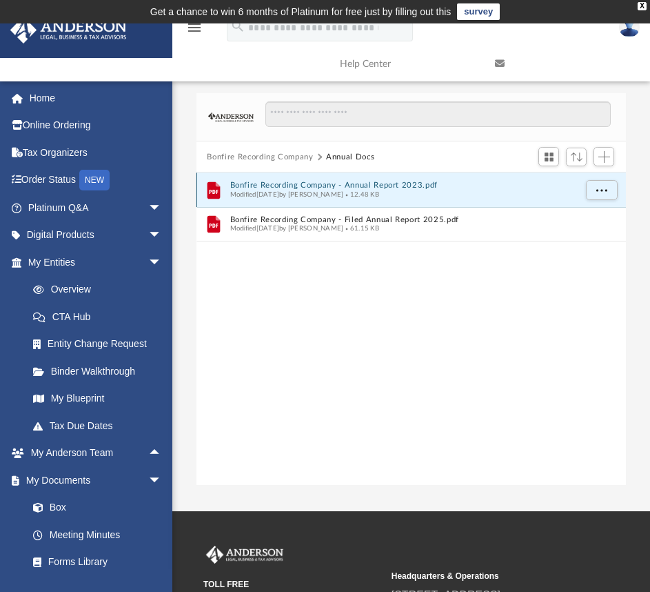
click at [269, 189] on button "Bonfire Recording Company - Annual Report 2023.pdf" at bounding box center [402, 185] width 345 height 9
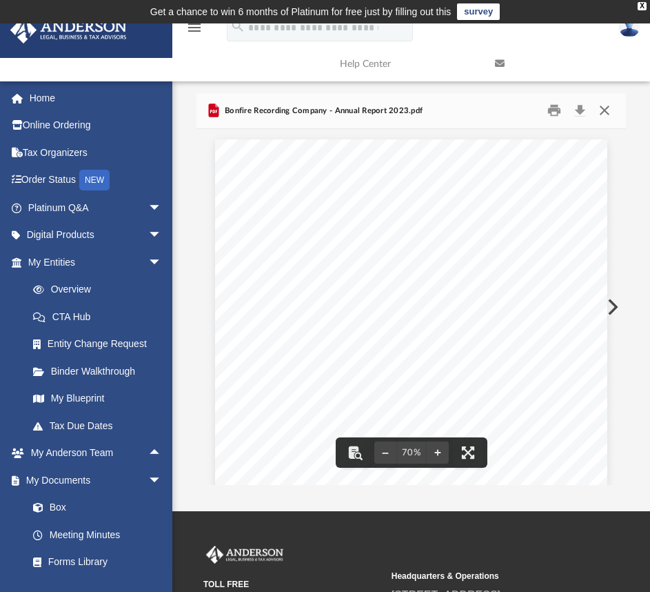
click at [603, 108] on button "Close" at bounding box center [604, 110] width 25 height 21
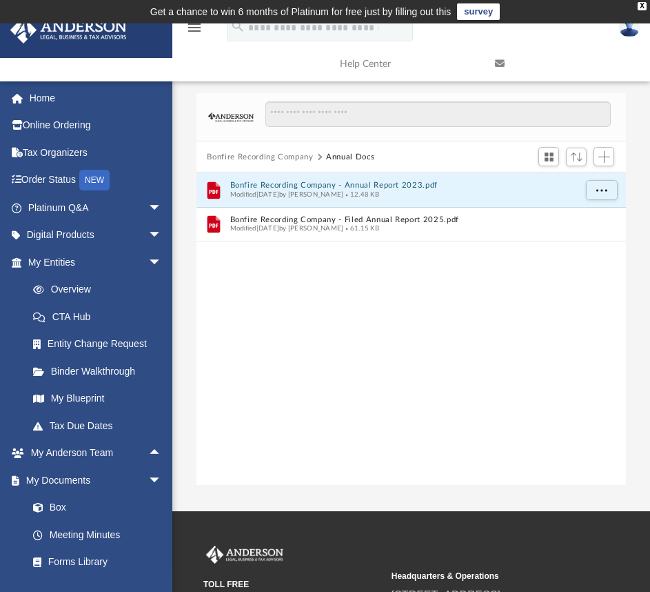
click at [227, 154] on button "Bonfire Recording Company" at bounding box center [260, 157] width 106 height 12
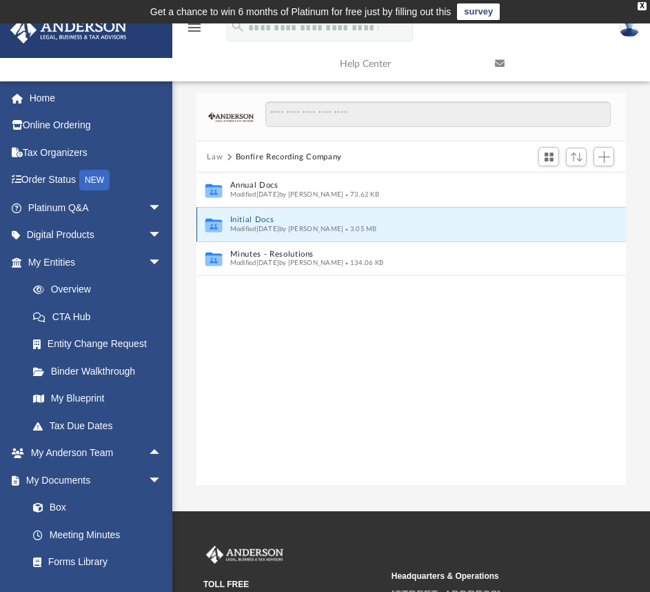
click at [263, 221] on button "Initial Docs" at bounding box center [402, 220] width 345 height 9
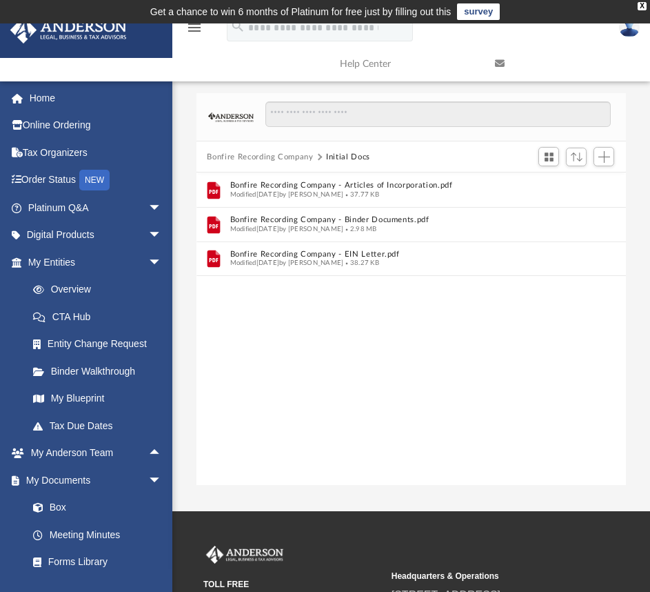
click at [250, 153] on button "Bonfire Recording Company" at bounding box center [260, 157] width 106 height 12
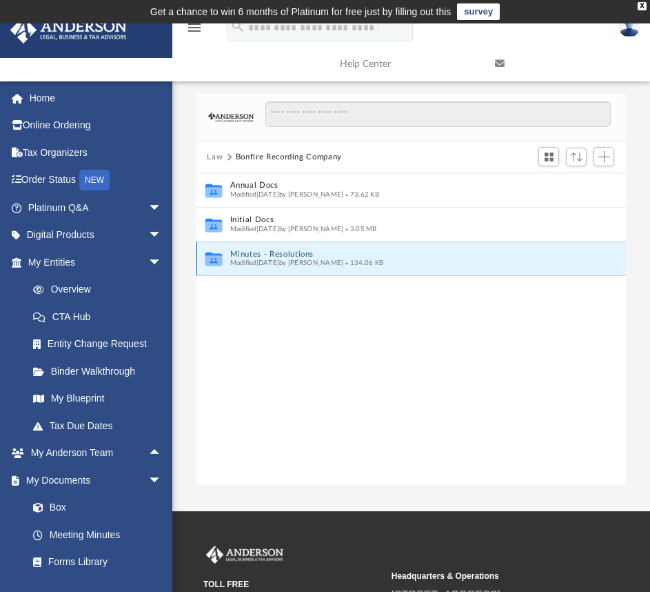
click at [263, 252] on button "Minutes - Resolutions" at bounding box center [402, 254] width 345 height 9
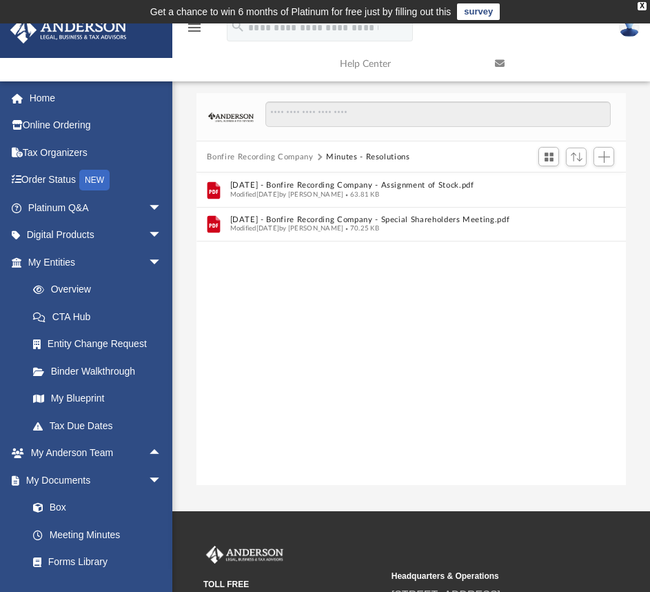
click at [228, 154] on button "Bonfire Recording Company" at bounding box center [260, 157] width 106 height 12
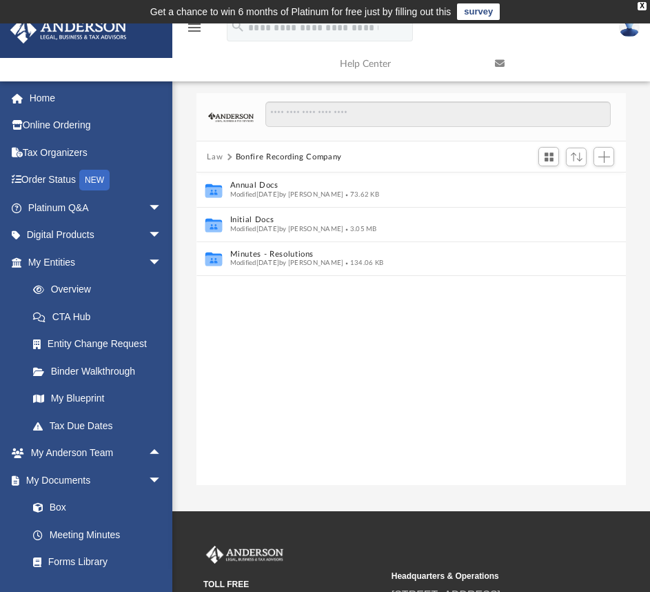
click at [211, 156] on button "Law" at bounding box center [215, 157] width 16 height 12
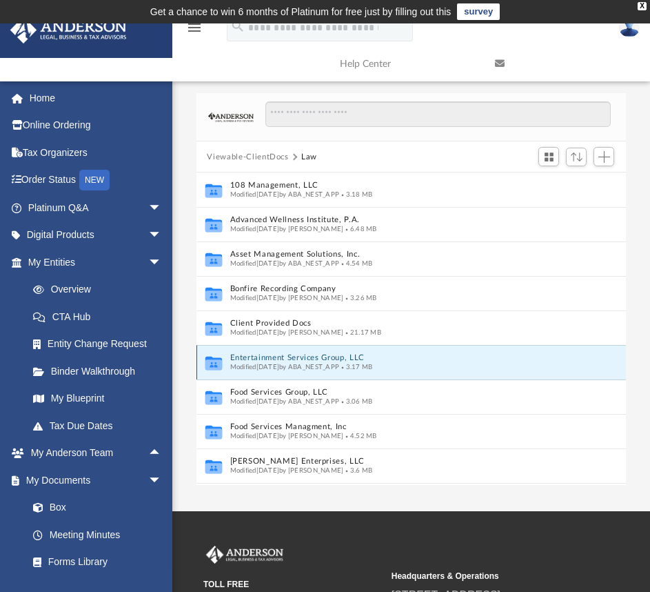
click at [273, 355] on button "Entertainment Services Group, LLC" at bounding box center [397, 358] width 334 height 9
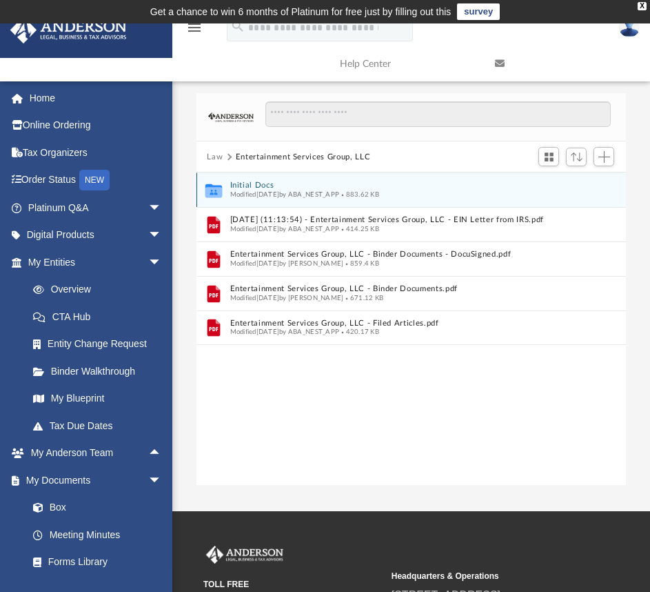
click at [257, 197] on span "Modified Sat Nov 23 2024 by ABA_NEST_APP" at bounding box center [285, 194] width 110 height 7
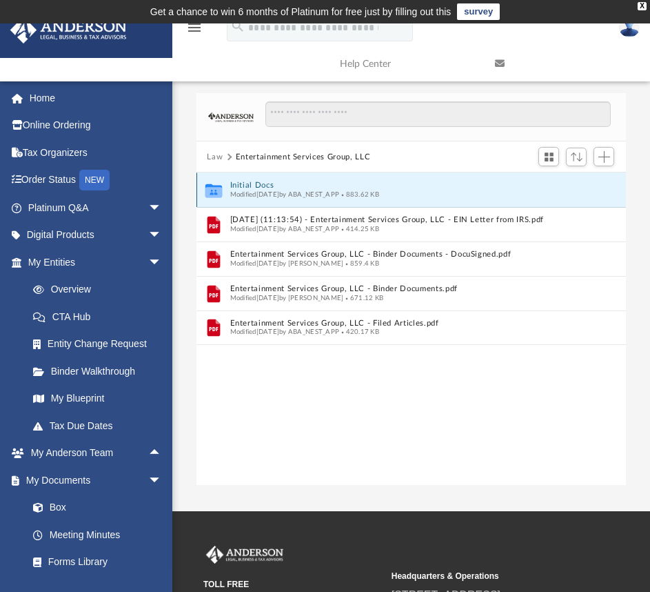
click at [257, 197] on span "Modified Sat Nov 23 2024 by ABA_NEST_APP" at bounding box center [285, 194] width 110 height 7
click at [249, 186] on button "Initial Docs" at bounding box center [402, 185] width 345 height 9
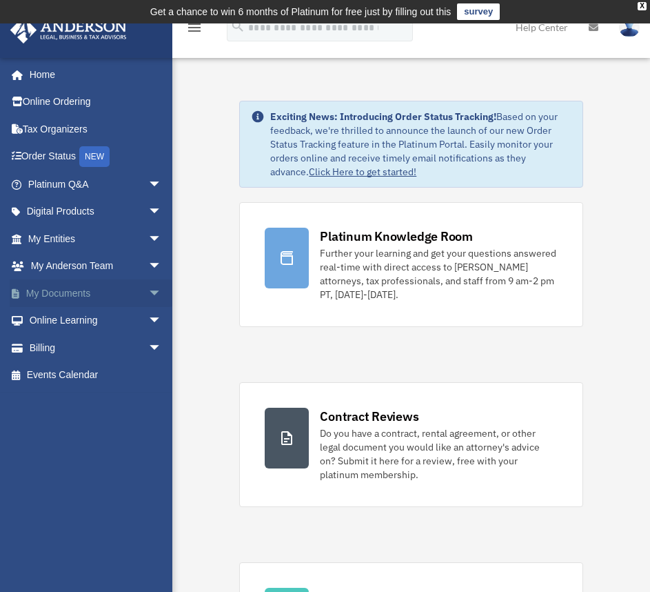
click at [148, 292] on span "arrow_drop_down" at bounding box center [162, 293] width 28 height 28
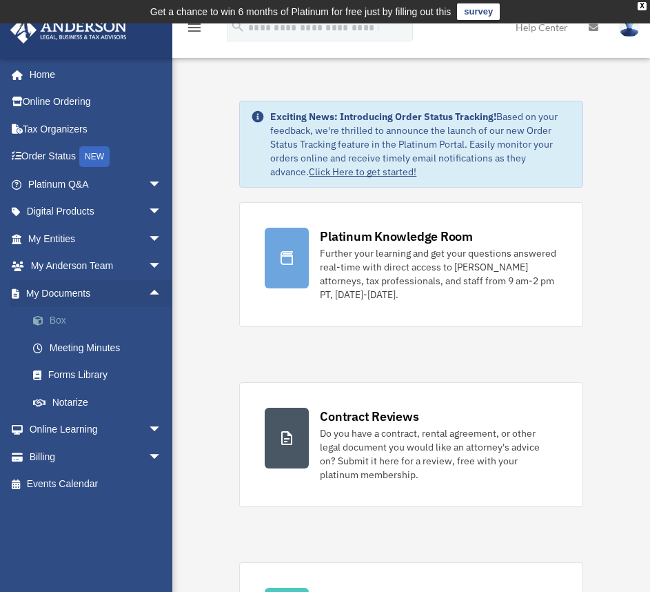
click at [71, 314] on link "Box" at bounding box center [100, 321] width 163 height 28
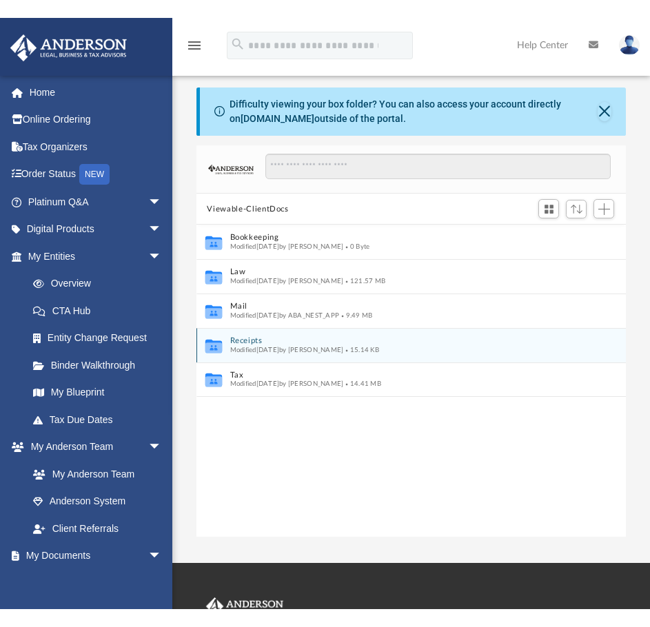
scroll to position [303, 419]
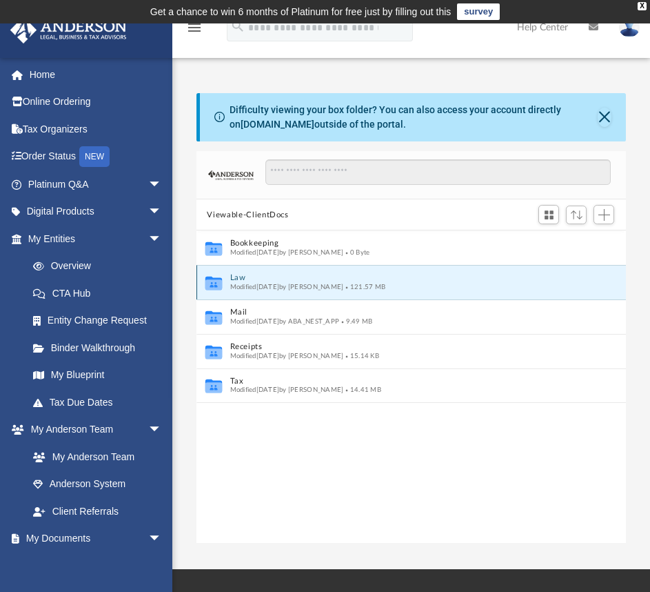
click at [238, 279] on button "Law" at bounding box center [402, 278] width 345 height 9
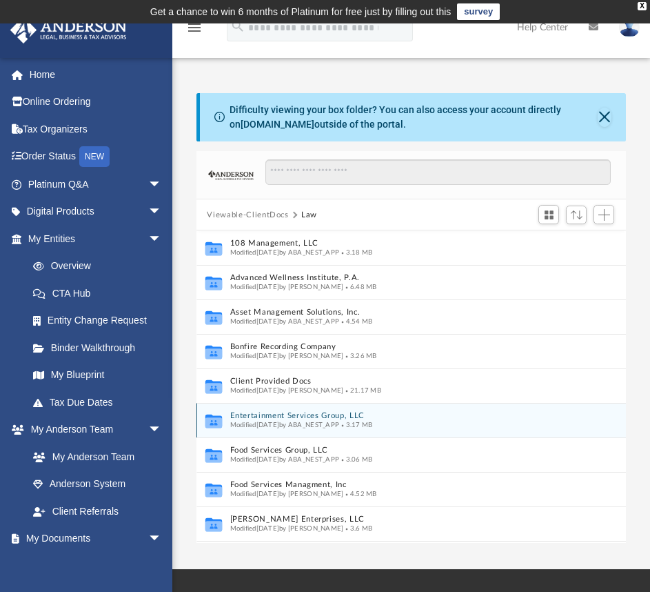
click at [245, 412] on button "Entertainment Services Group, LLC" at bounding box center [397, 416] width 334 height 9
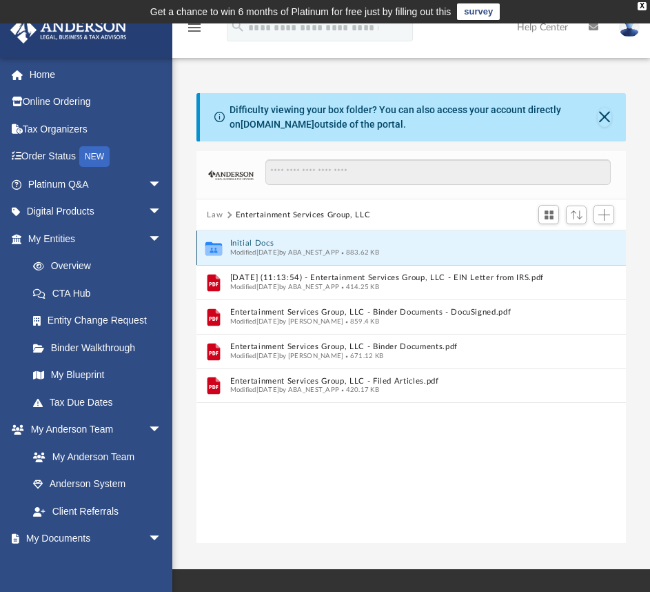
click at [252, 241] on button "Initial Docs" at bounding box center [402, 243] width 345 height 9
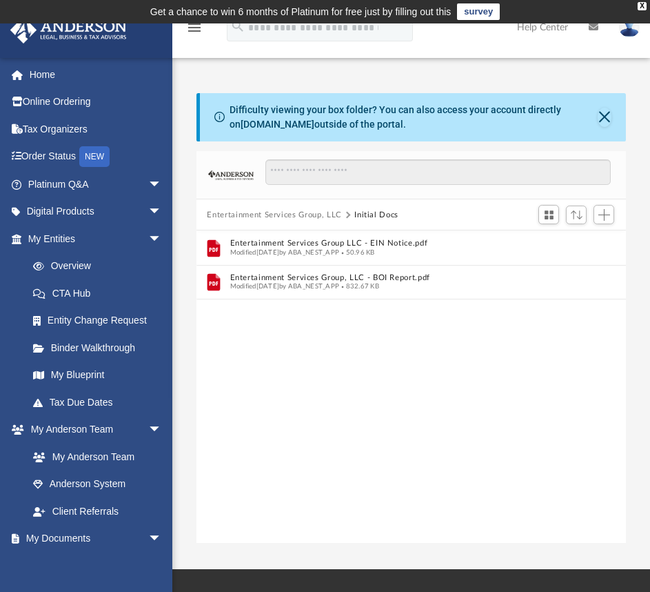
click at [330, 212] on button "Entertainment Services Group, LLC" at bounding box center [274, 215] width 134 height 12
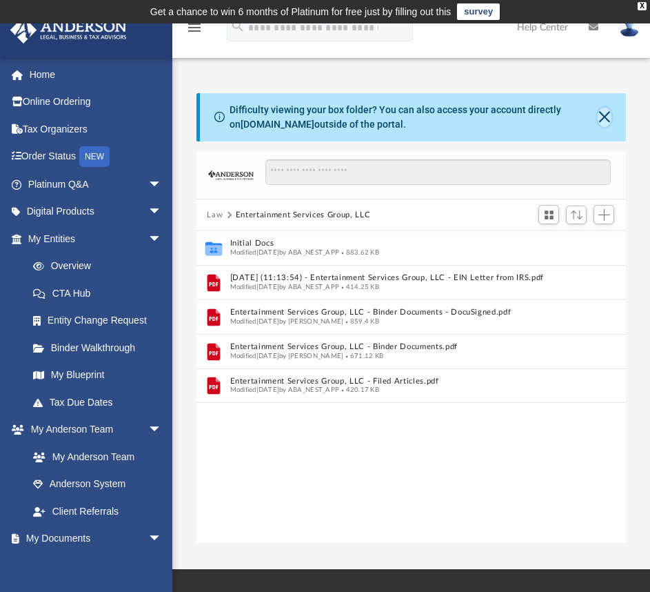
click at [604, 116] on button "Close" at bounding box center [605, 117] width 14 height 19
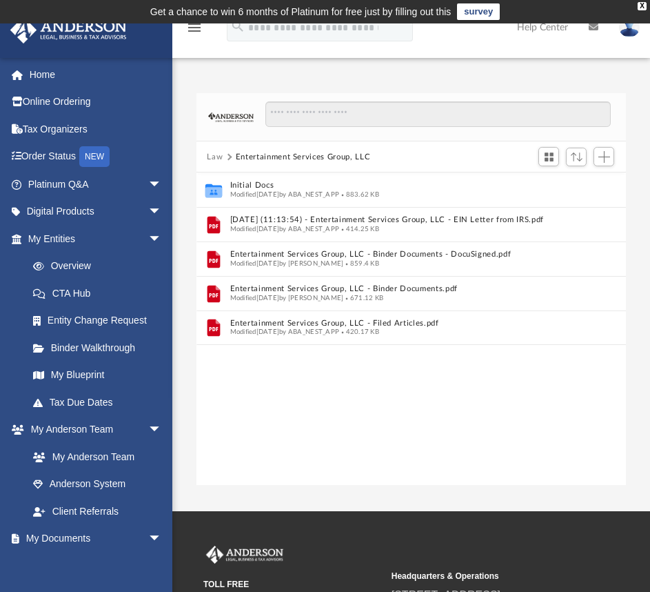
click at [213, 157] on button "Law" at bounding box center [215, 157] width 16 height 12
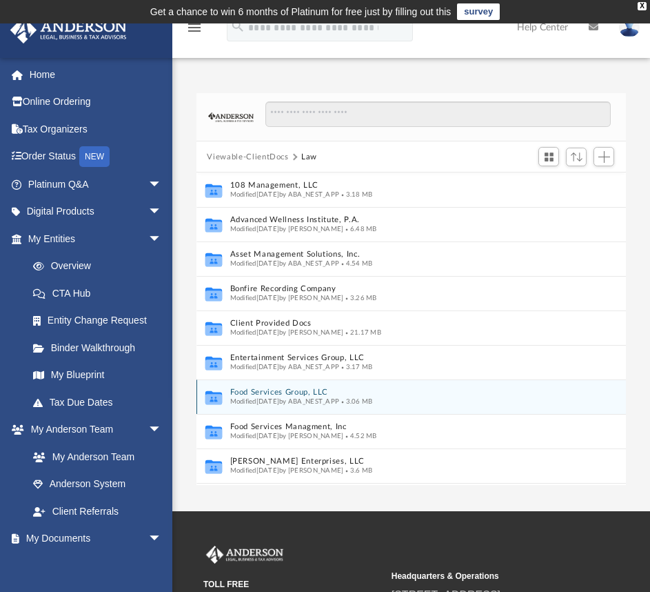
click at [249, 392] on button "Food Services Group, LLC" at bounding box center [397, 392] width 334 height 9
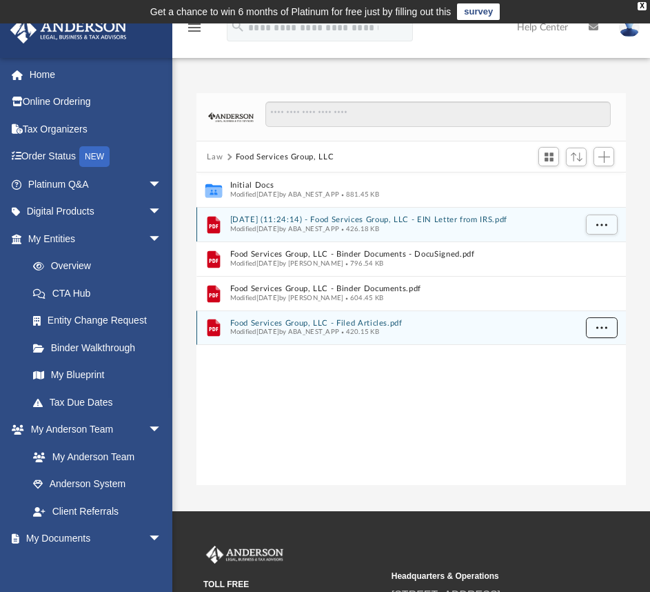
click at [587, 330] on button "More options" at bounding box center [601, 327] width 32 height 21
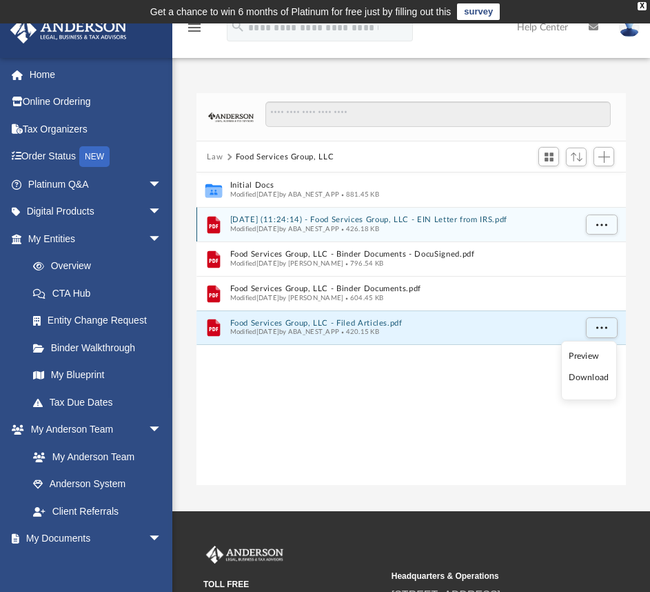
click at [590, 375] on li "Download" at bounding box center [589, 377] width 40 height 14
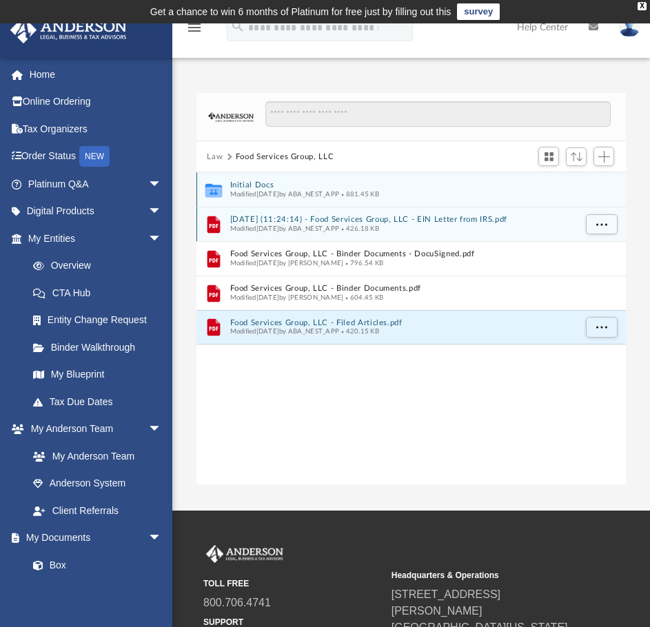
click at [266, 201] on div "Collaborated Folder Initial Docs Modified Wed Nov 20 2024 by ABA_NEST_APP 881.4…" at bounding box center [412, 189] width 430 height 34
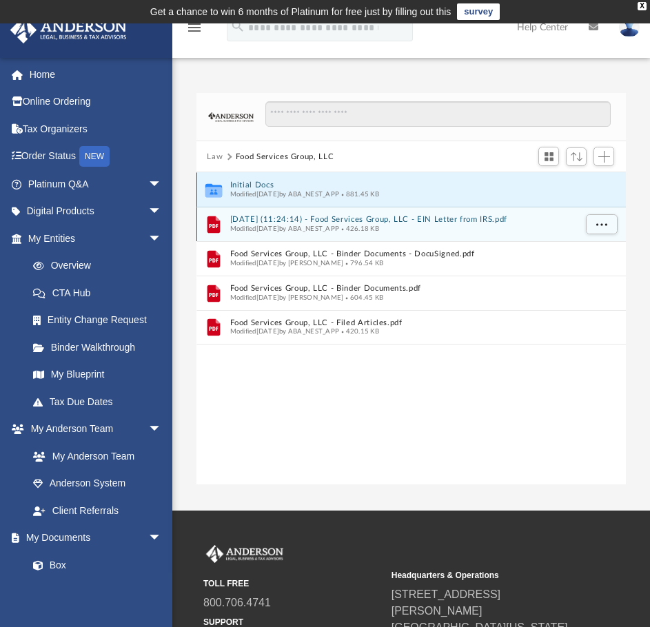
click at [214, 192] on icon "grid" at bounding box center [213, 192] width 17 height 10
click at [241, 183] on button "Initial Docs" at bounding box center [402, 185] width 345 height 9
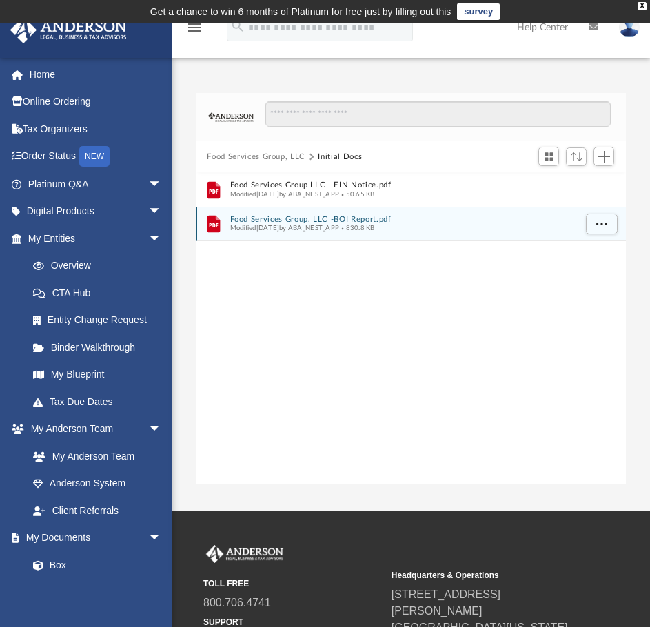
click at [248, 161] on button "Food Services Group, LLC" at bounding box center [256, 157] width 99 height 12
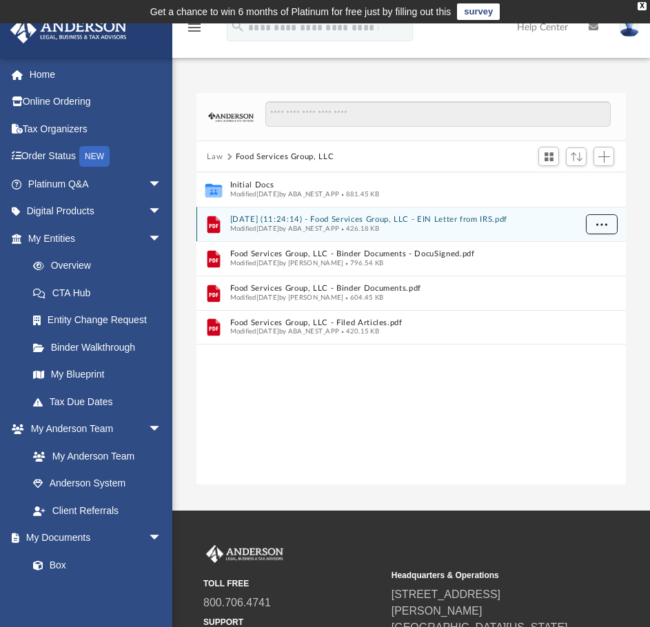
click at [603, 223] on span "More options" at bounding box center [601, 225] width 11 height 8
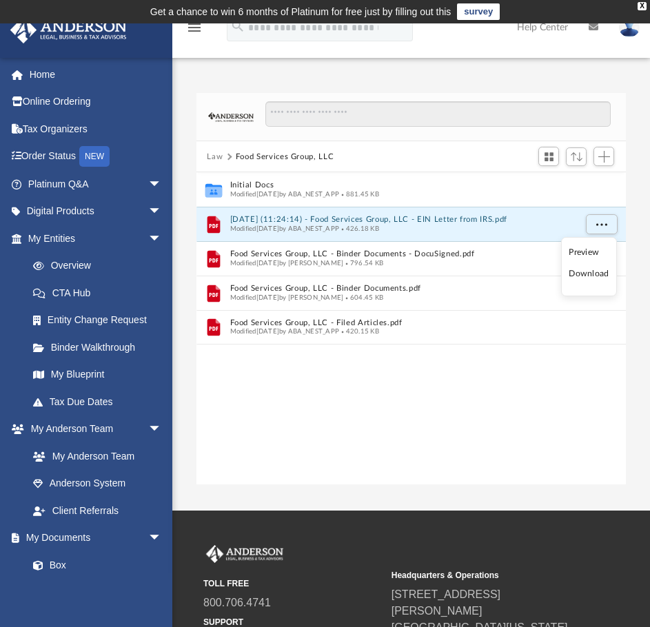
click at [573, 270] on li "Download" at bounding box center [589, 274] width 40 height 14
click at [219, 157] on button "Law" at bounding box center [215, 157] width 16 height 12
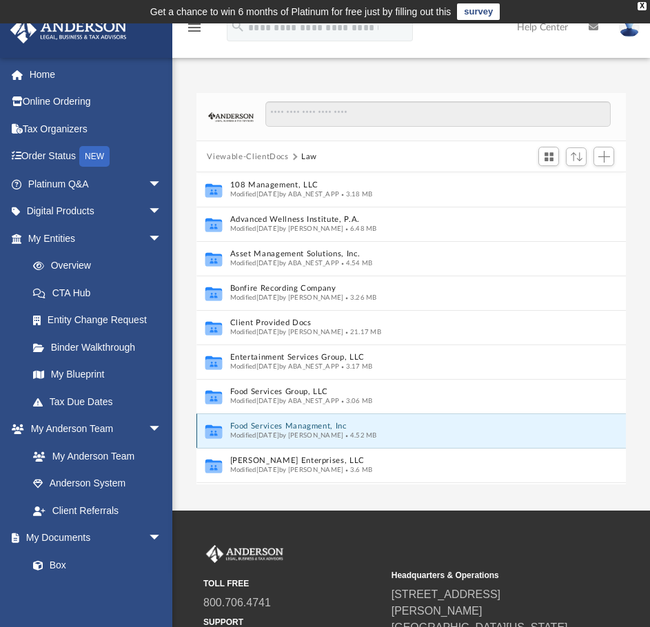
click at [258, 425] on button "Food Services Managment, Inc" at bounding box center [397, 427] width 334 height 9
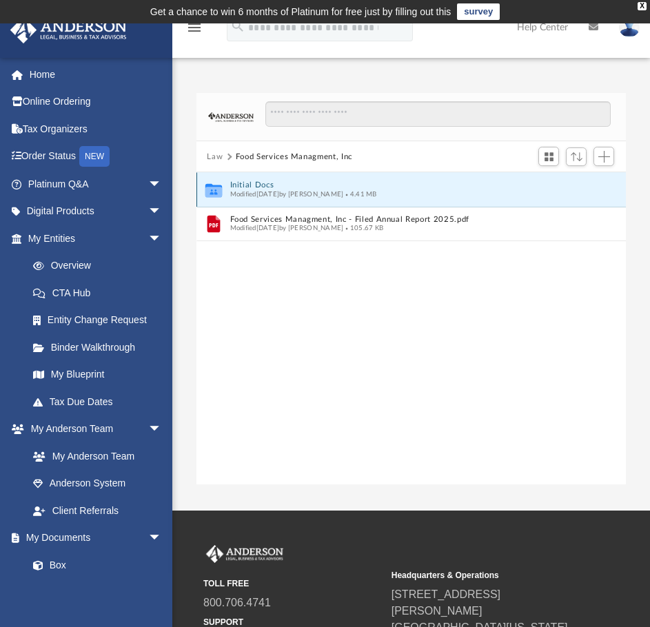
click at [247, 188] on button "Initial Docs" at bounding box center [402, 185] width 345 height 9
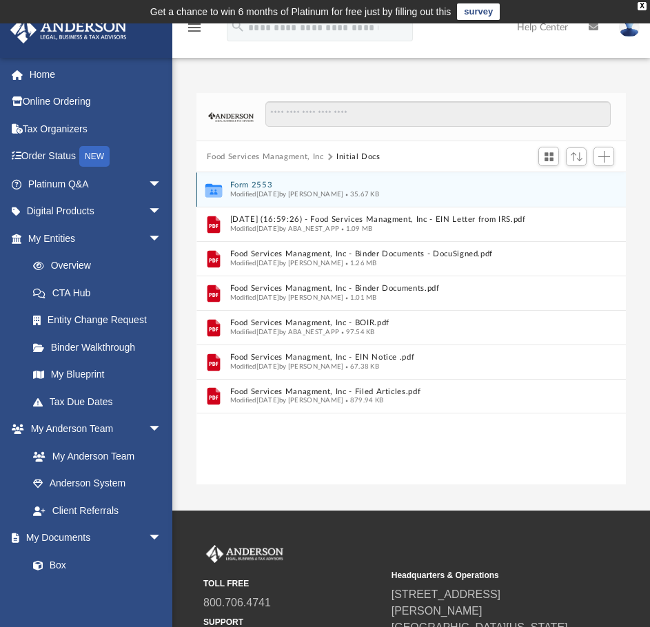
click at [261, 195] on span "Modified Mon Nov 25 2024 by Cynthia Peters" at bounding box center [287, 194] width 114 height 7
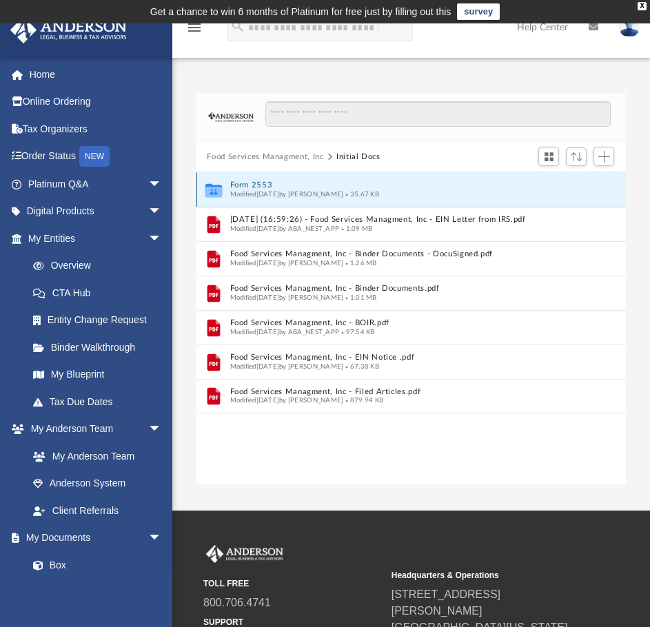
click at [259, 185] on button "Form 2553" at bounding box center [402, 185] width 345 height 9
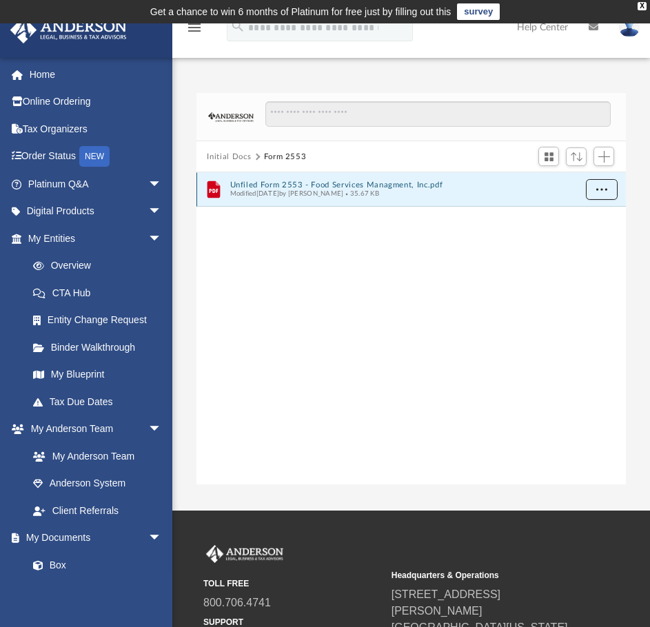
click at [595, 188] on button "More options" at bounding box center [601, 189] width 32 height 21
click at [584, 235] on li "Download" at bounding box center [589, 239] width 40 height 14
click at [234, 157] on button "Initial Docs" at bounding box center [229, 157] width 44 height 12
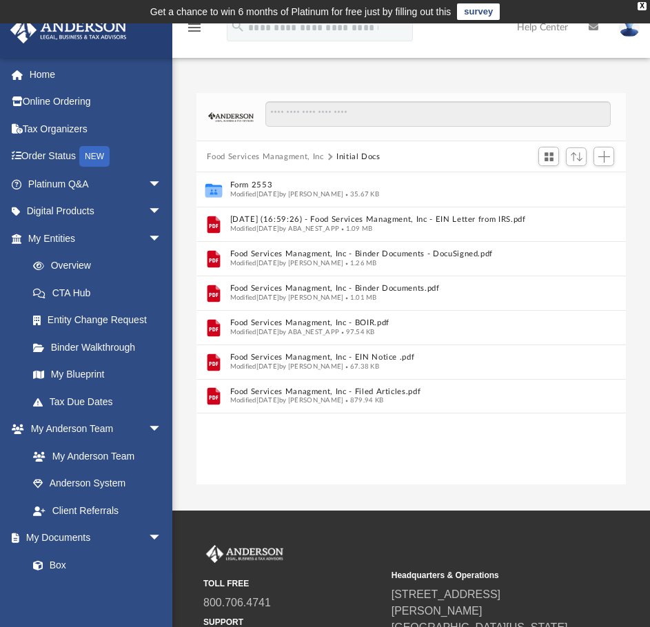
click at [243, 156] on button "Food Services Managment, Inc" at bounding box center [265, 157] width 117 height 12
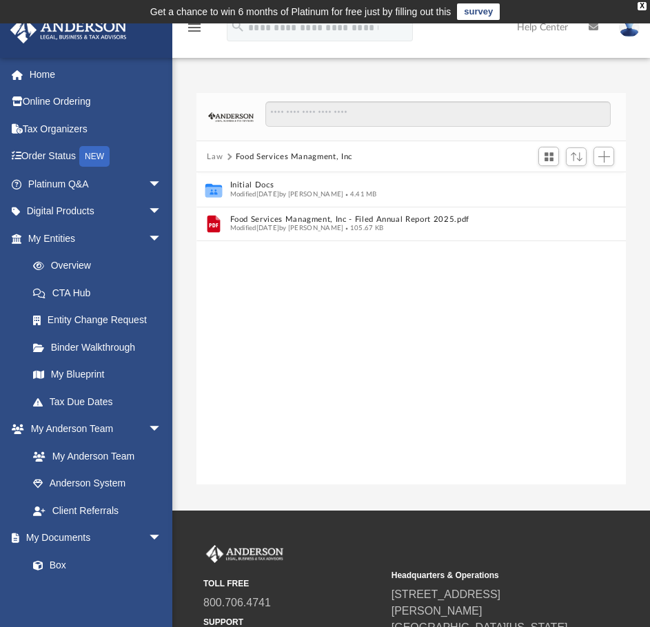
click at [212, 156] on button "Law" at bounding box center [215, 157] width 16 height 12
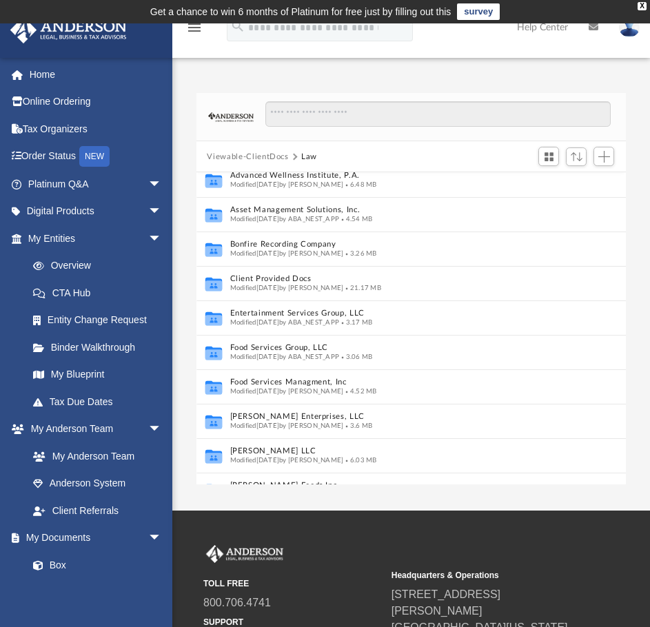
scroll to position [69, 0]
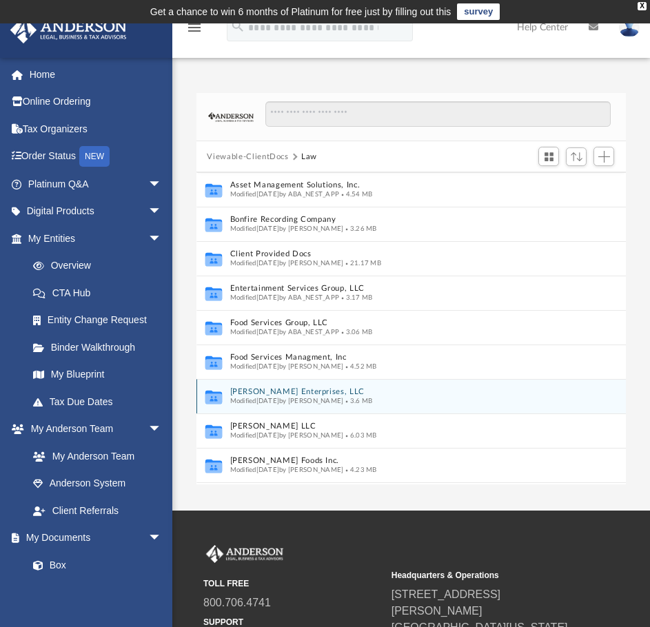
click at [261, 394] on button "Gallant Enterprises, LLC" at bounding box center [397, 392] width 334 height 9
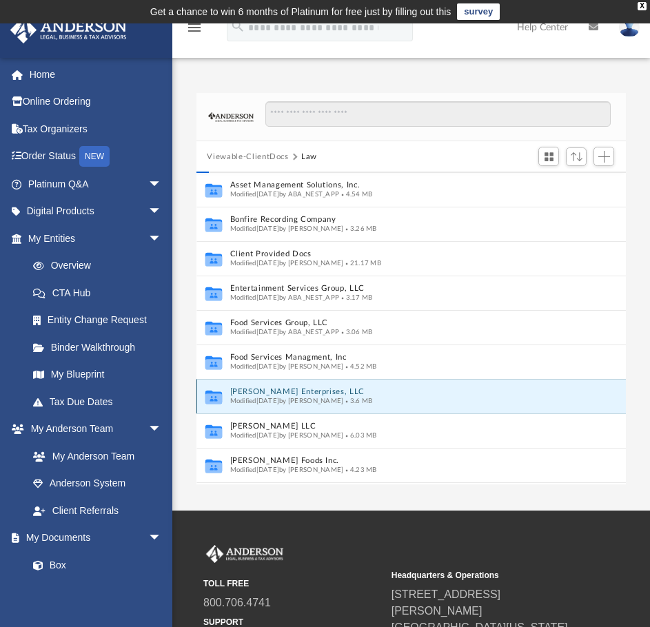
scroll to position [0, 0]
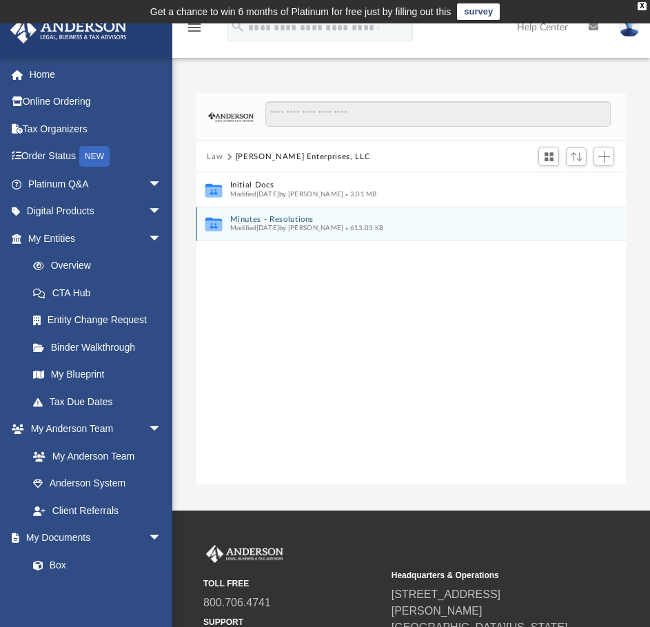
click at [254, 219] on button "Minutes - Resolutions" at bounding box center [402, 219] width 345 height 9
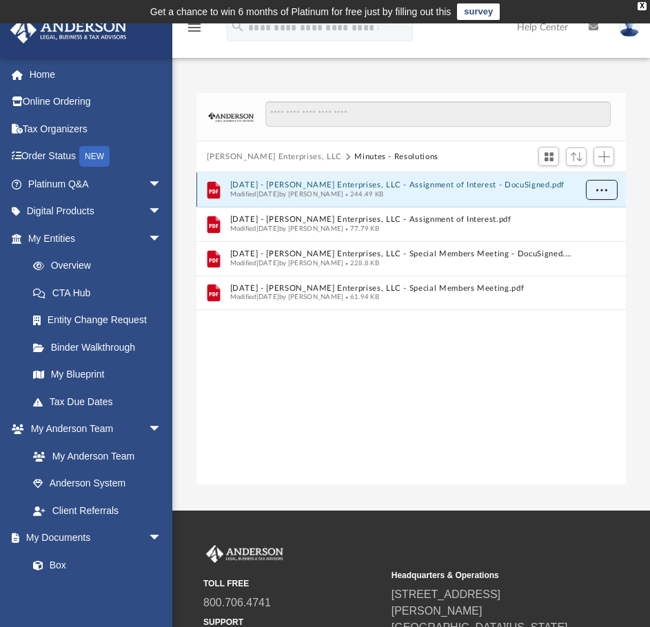
click at [603, 186] on span "More options" at bounding box center [601, 190] width 11 height 8
click at [594, 243] on li "Download" at bounding box center [589, 239] width 40 height 14
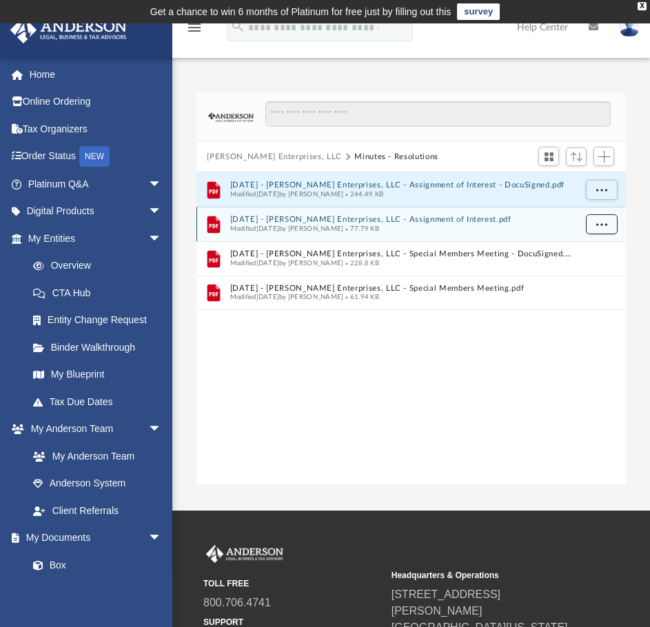
click at [599, 225] on span "More options" at bounding box center [601, 225] width 11 height 8
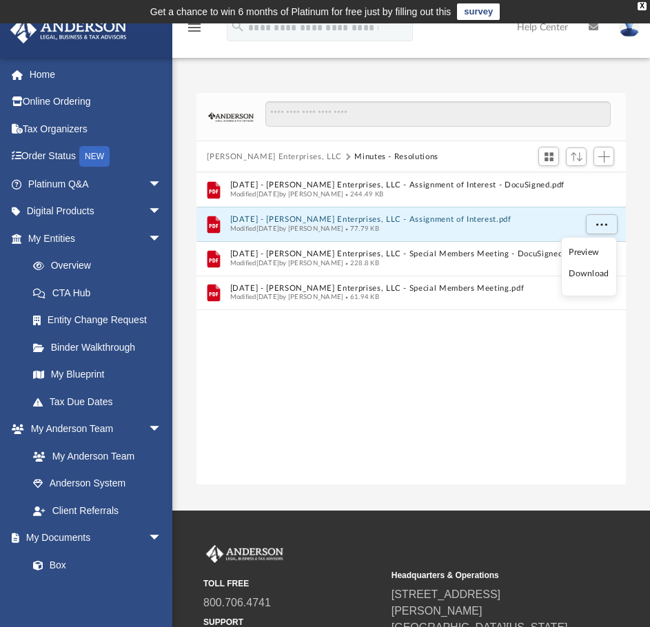
click at [592, 271] on li "Download" at bounding box center [589, 274] width 40 height 14
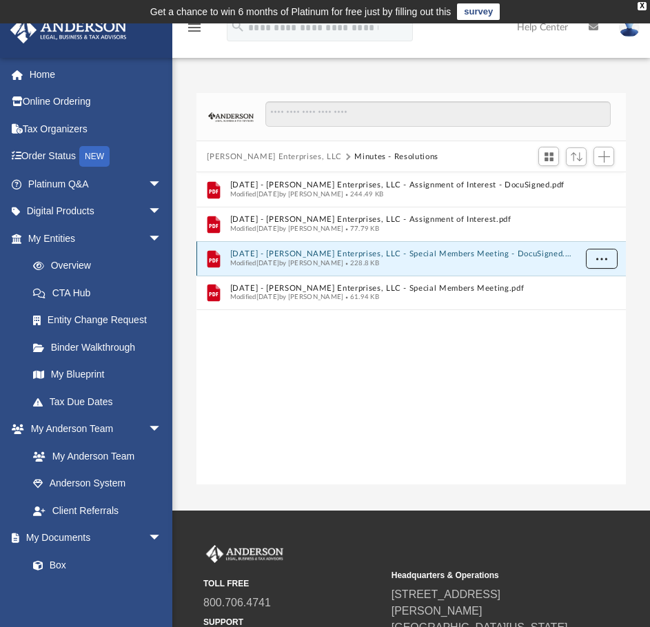
click at [606, 262] on button "More options" at bounding box center [601, 259] width 32 height 21
click at [589, 305] on li "Download" at bounding box center [589, 308] width 40 height 14
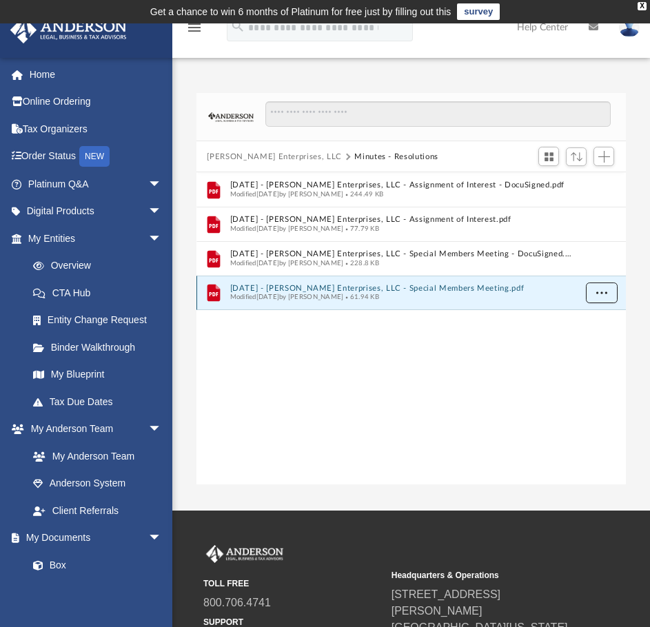
click at [599, 295] on span "More options" at bounding box center [601, 293] width 11 height 8
click at [592, 341] on li "Download" at bounding box center [589, 343] width 40 height 14
click at [592, 341] on div "File 2024.12.15 - Gallant Enterprises, LLC - Assignment of Interest - DocuSigne…" at bounding box center [412, 328] width 430 height 313
click at [240, 159] on button "Gallant Enterprises, LLC" at bounding box center [274, 157] width 135 height 12
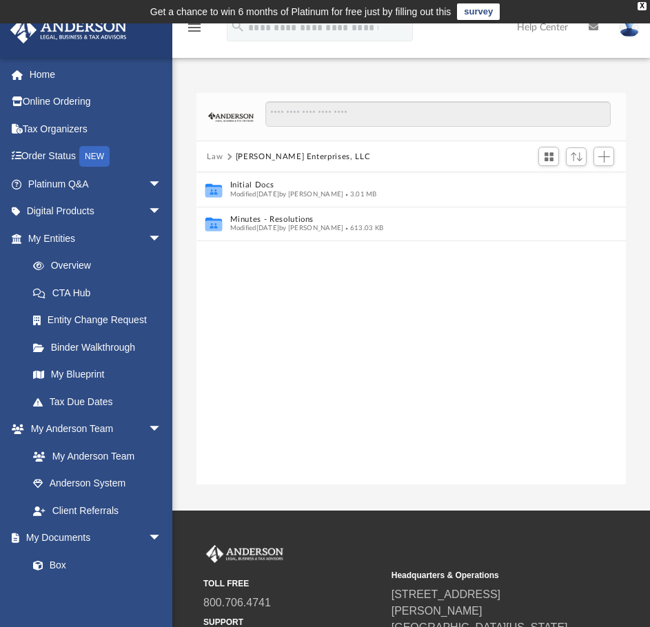
click at [215, 154] on button "Law" at bounding box center [215, 157] width 16 height 12
